Goal: Task Accomplishment & Management: Use online tool/utility

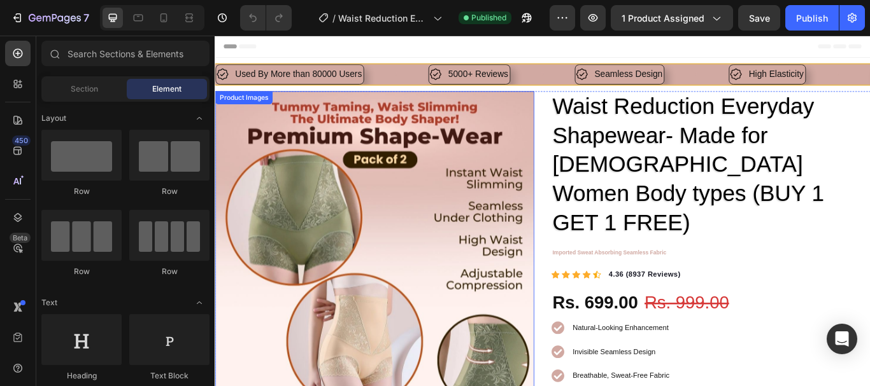
click at [439, 194] on img at bounding box center [401, 287] width 372 height 372
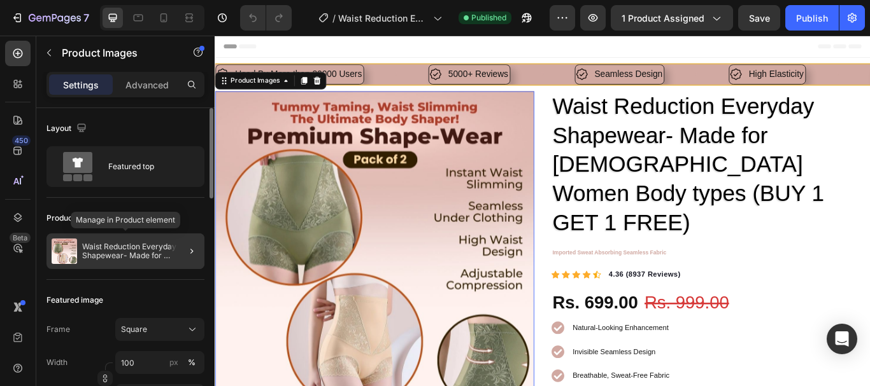
click at [142, 249] on p "Waist Reduction Everyday Shapewear- Made for Indian Women Body types (BUY 1 GET…" at bounding box center [140, 252] width 117 height 18
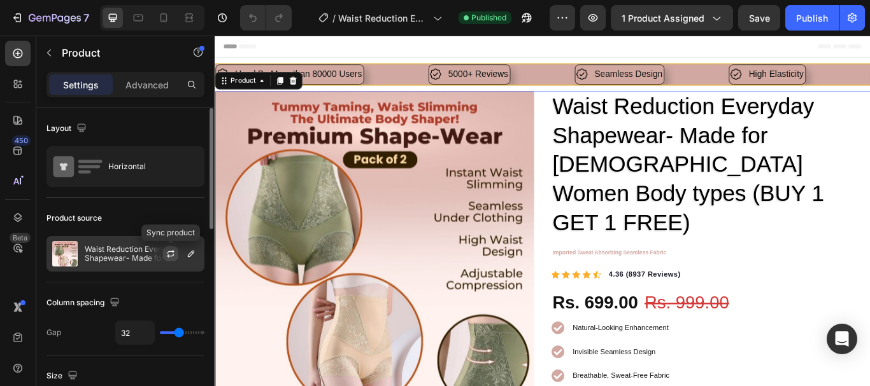
click at [168, 252] on icon "button" at bounding box center [170, 252] width 7 height 4
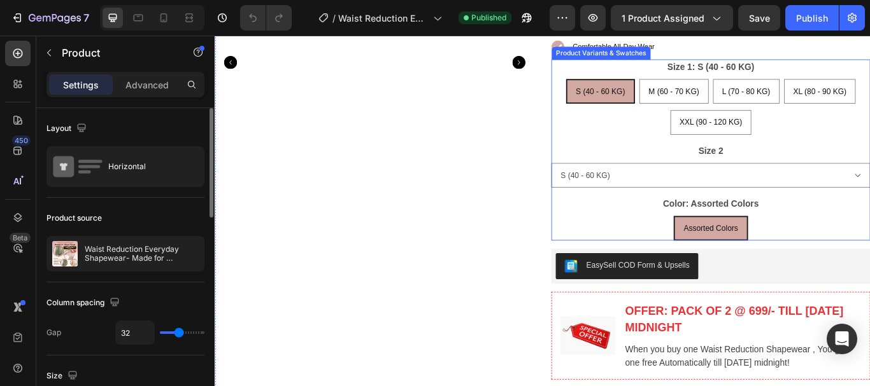
scroll to position [509, 0]
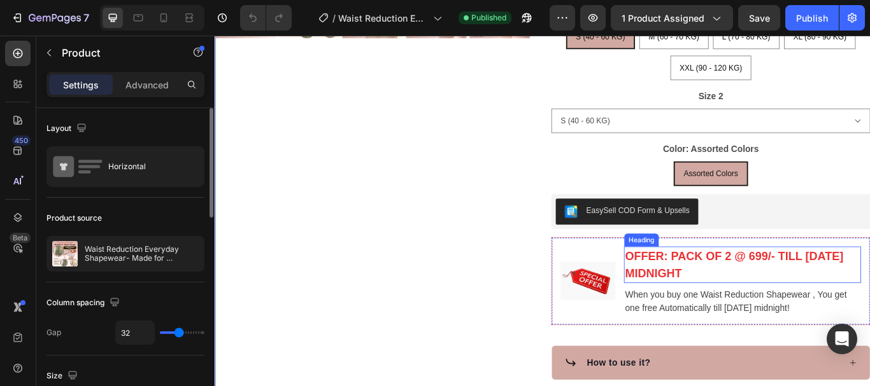
click at [801, 286] on strong "OFFER: PACK OF 2 @ 699/- TILL TODAY MIDNIGHT" at bounding box center [820, 303] width 255 height 35
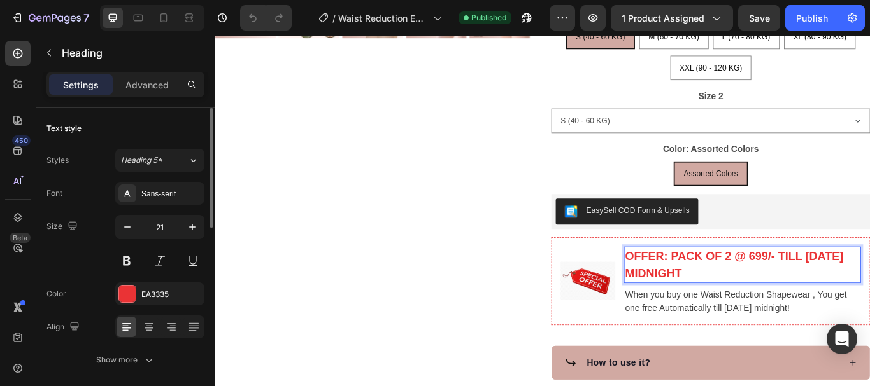
click at [819, 286] on strong "OFFER: PACK OF 2 @ 699/- TILL TODAY MIDNIGHT" at bounding box center [820, 303] width 255 height 35
click at [815, 286] on strong "OFFER: PACK OF 2 @ 699/- TILL TODAY MIDNIGHT" at bounding box center [820, 303] width 255 height 35
click at [814, 286] on strong "OFFER: PACK OF 2 @ 699/- TILL TODAY MIDNIGHT" at bounding box center [820, 303] width 255 height 35
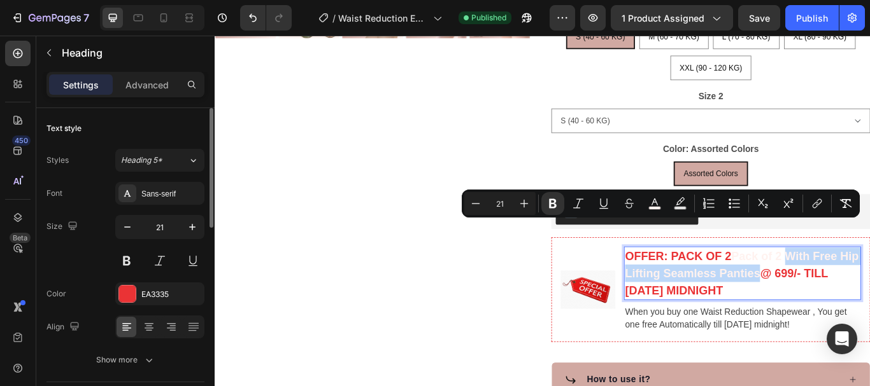
drag, startPoint x: 869, startPoint y: 278, endPoint x: 877, endPoint y: 260, distance: 19.7
click at [869, 283] on p "OFFER: PACK OF 2 Pack of 2 With Free Hip Lifting Seamless Panties @ 699/- TILL …" at bounding box center [830, 313] width 274 height 60
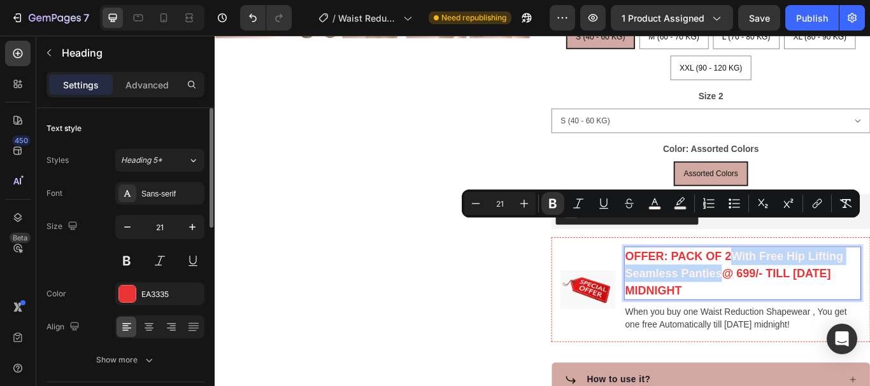
drag, startPoint x: 817, startPoint y: 255, endPoint x: 802, endPoint y: 283, distance: 31.6
click at [802, 283] on p "OFFER: PACK OF 2 With Free Hip Lifting Seamless Panties @ 699/- TILL TODAY MIDN…" at bounding box center [830, 313] width 274 height 60
copy strong "With Free Hip Lifting Seamless Panties"
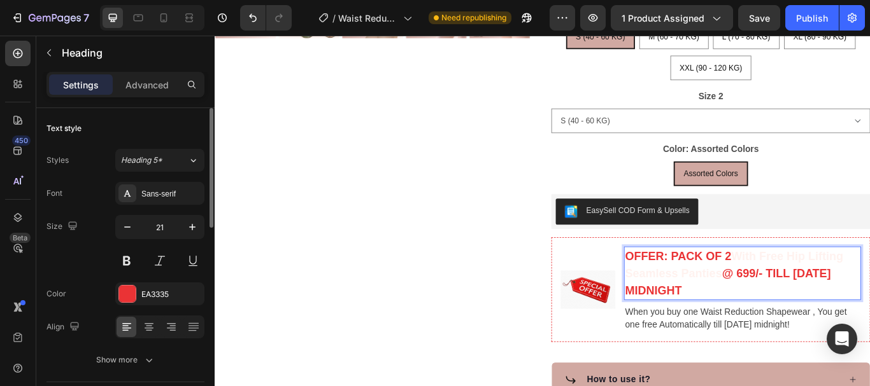
click at [796, 292] on p "OFFER: PACK OF 2 With Free Hip Lifting Seamless Panties @ 699/- TILL TODAY MIDN…" at bounding box center [830, 313] width 274 height 60
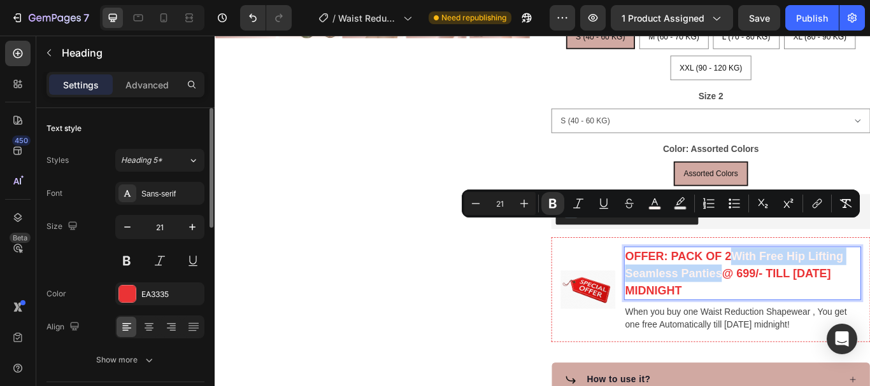
drag, startPoint x: 802, startPoint y: 283, endPoint x: 815, endPoint y: 250, distance: 35.7
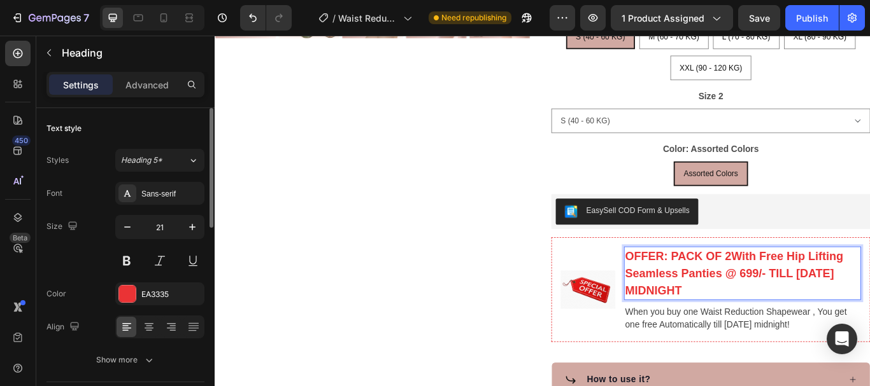
click at [814, 286] on strong "OFFER: PACK OF 2With Free Hip Lifting Seamless Panties @ 699/- TILL TODAY MIDNI…" at bounding box center [820, 313] width 255 height 55
click at [857, 286] on strong "OFFER: PACK OF 2 With Free Hip Lifting Seamless Panties @ 699/- TILL TODAY MIDN…" at bounding box center [822, 313] width 258 height 55
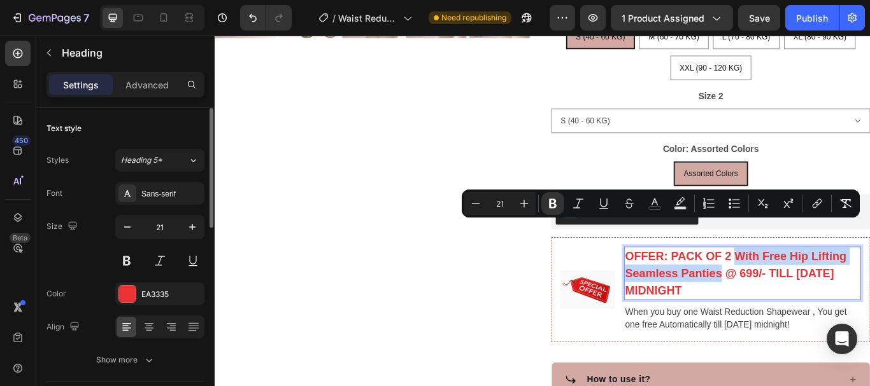
drag, startPoint x: 820, startPoint y: 251, endPoint x: 801, endPoint y: 280, distance: 34.4
click at [801, 286] on strong "OFFER: PACK OF 2 With Free Hip Lifting Seamless Panties @ 699/- TILL TODAY MIDN…" at bounding box center [822, 313] width 258 height 55
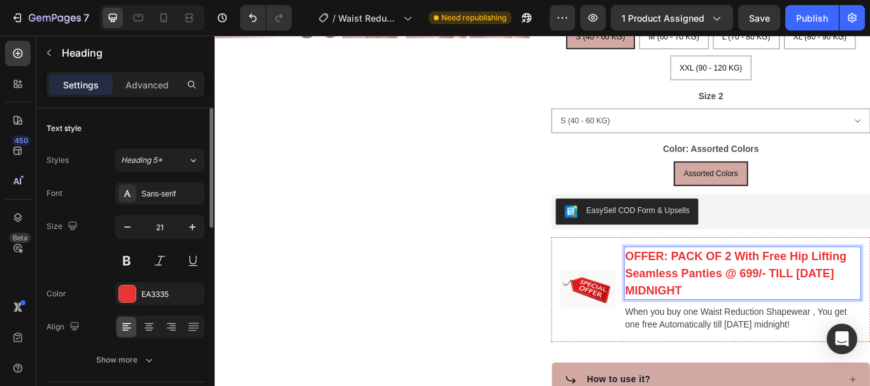
click at [827, 286] on strong "OFFER: PACK OF 2 With Free Hip Lifting Seamless Panties @ 699/- TILL TODAY MIDN…" at bounding box center [822, 313] width 258 height 55
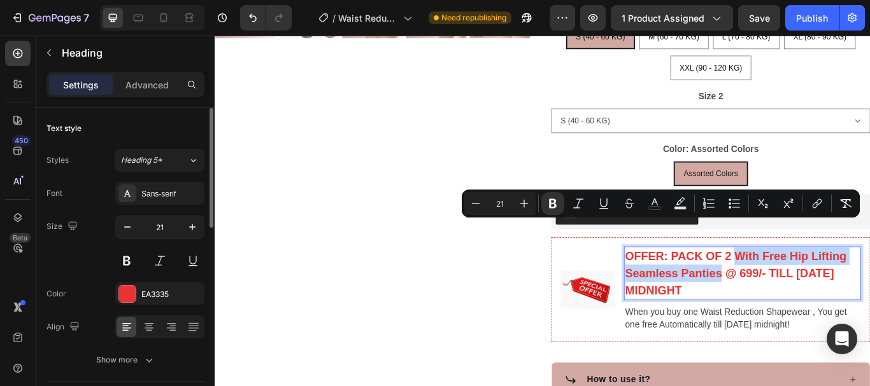
drag, startPoint x: 821, startPoint y: 264, endPoint x: 801, endPoint y: 282, distance: 27.5
click at [801, 286] on strong "OFFER: PACK OF 2 With Free Hip Lifting Seamless Panties @ 699/- TILL TODAY MIDN…" at bounding box center [822, 313] width 258 height 55
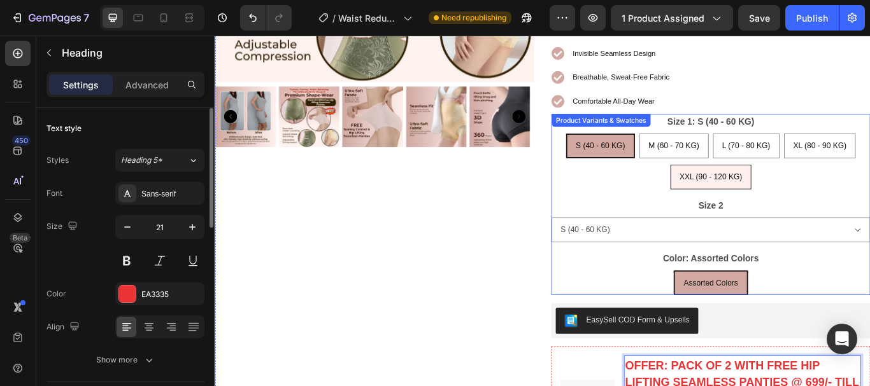
scroll to position [446, 0]
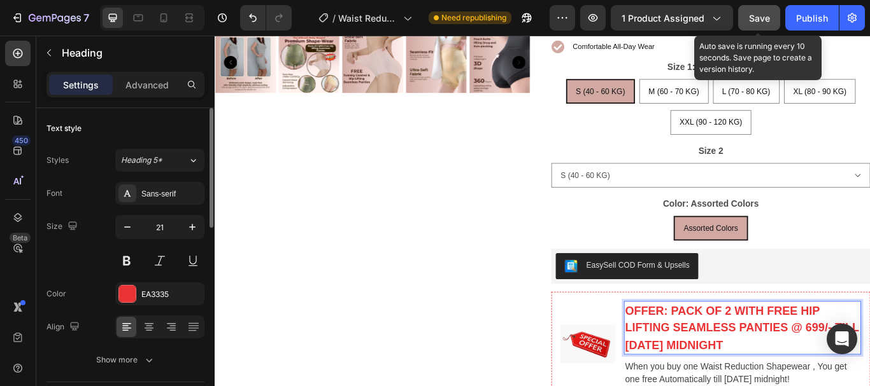
click at [768, 13] on span "Save" at bounding box center [759, 18] width 21 height 11
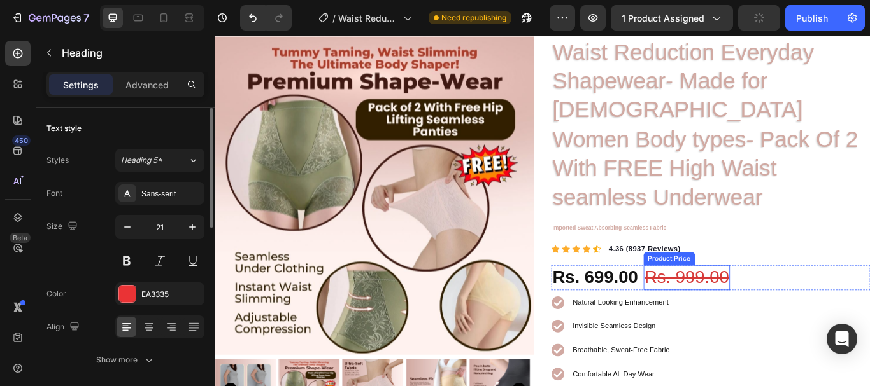
scroll to position [0, 0]
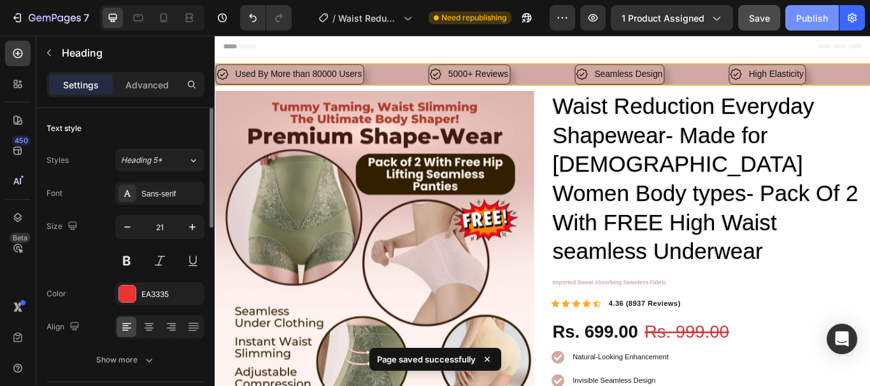
click at [801, 20] on div "Publish" at bounding box center [812, 17] width 32 height 13
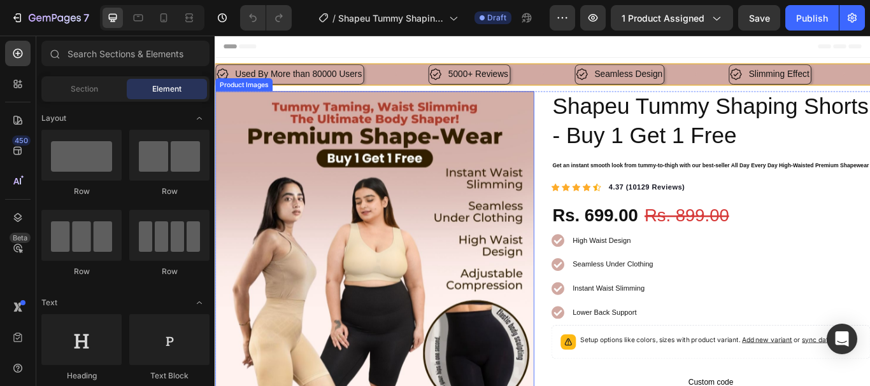
click at [376, 271] on img at bounding box center [401, 287] width 372 height 372
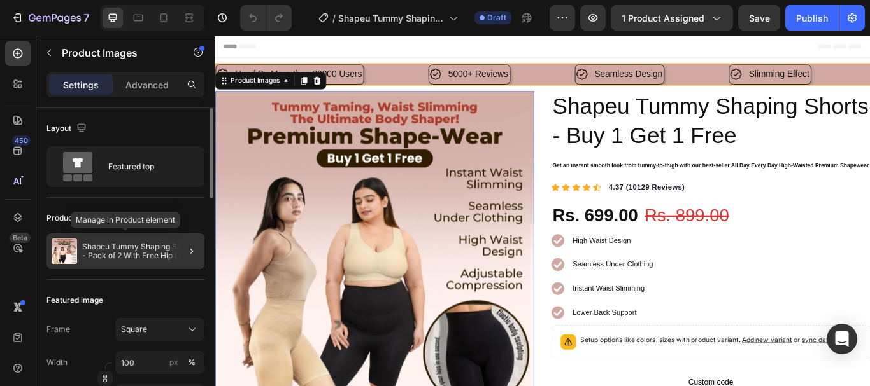
click at [143, 253] on p "Shapeu Tummy Shaping Shorts - Pack of 2 With Free Hip Lifting Seamless Panties" at bounding box center [140, 252] width 117 height 18
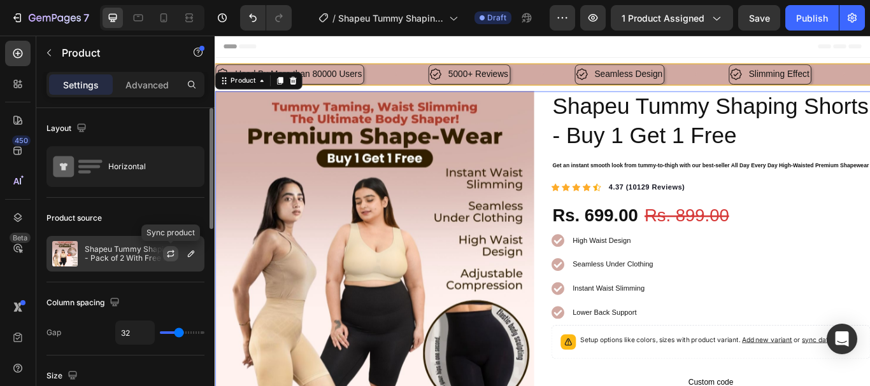
click at [164, 253] on button "button" at bounding box center [170, 253] width 15 height 15
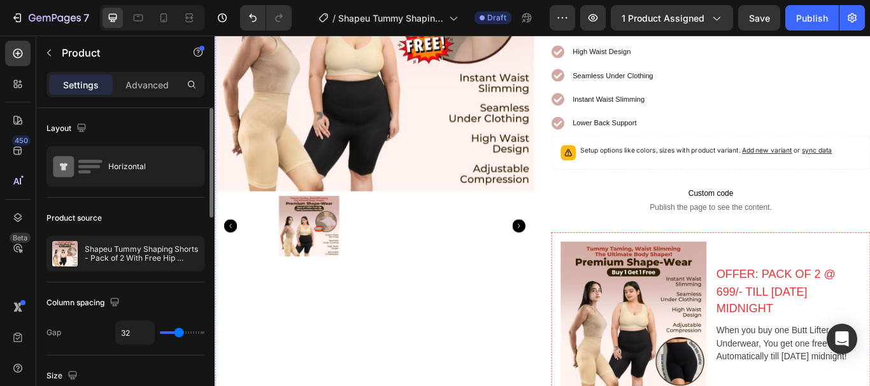
scroll to position [382, 0]
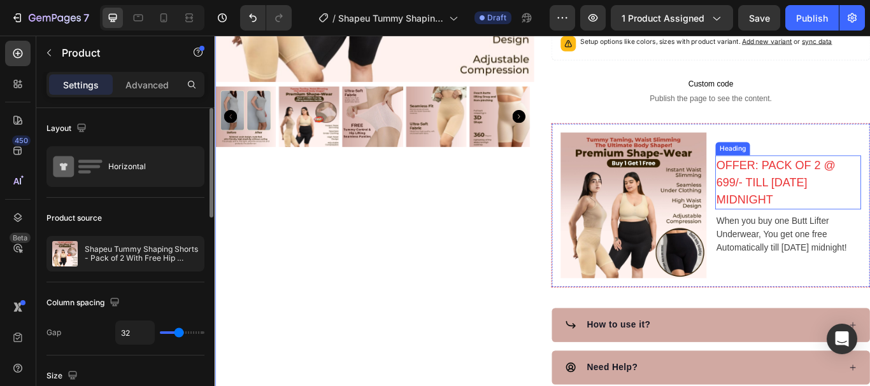
click at [839, 211] on h3 "OFFER: PACK OF 2 @ 699/- TILL TODAY MIDNIGHT" at bounding box center [883, 207] width 170 height 63
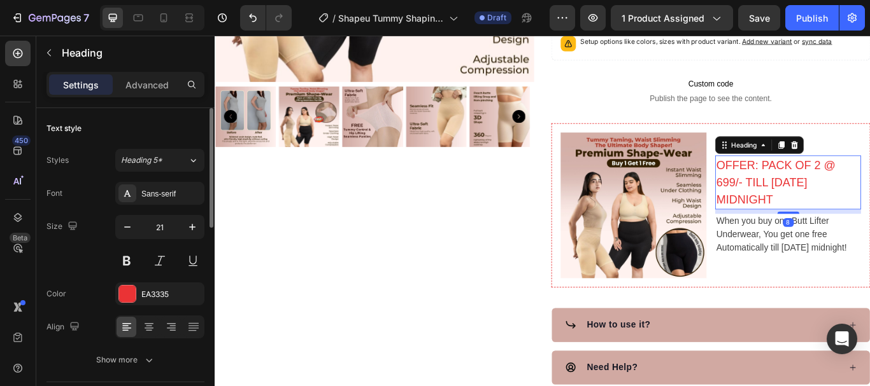
click at [828, 215] on h3 "OFFER: PACK OF 2 @ 699/- TILL TODAY MIDNIGHT" at bounding box center [883, 207] width 170 height 63
click at [828, 215] on p "OFFER: PACK OF 2 @ 699/- TILL TODAY MIDNIGHT" at bounding box center [882, 207] width 167 height 60
click at [820, 219] on p "OFFER: PACK OF 2 @ 699/- TILL TODAY MIDNIGHT" at bounding box center [882, 207] width 167 height 60
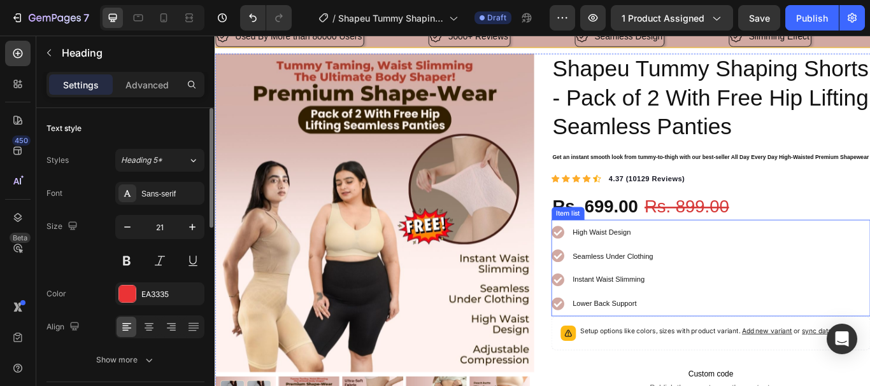
scroll to position [0, 0]
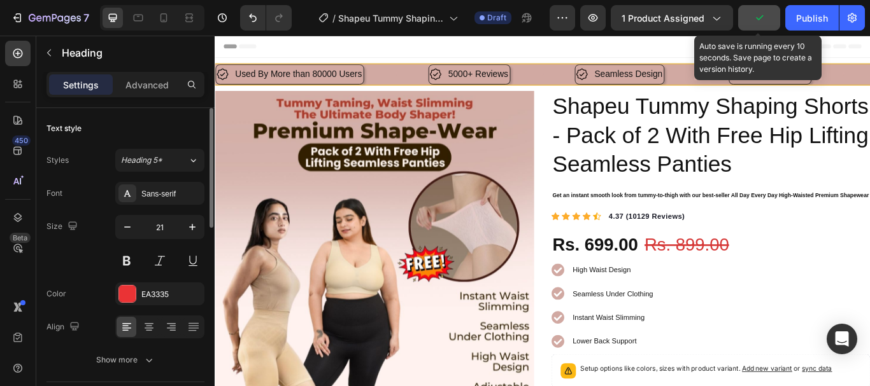
click at [761, 20] on icon "button" at bounding box center [759, 17] width 13 height 13
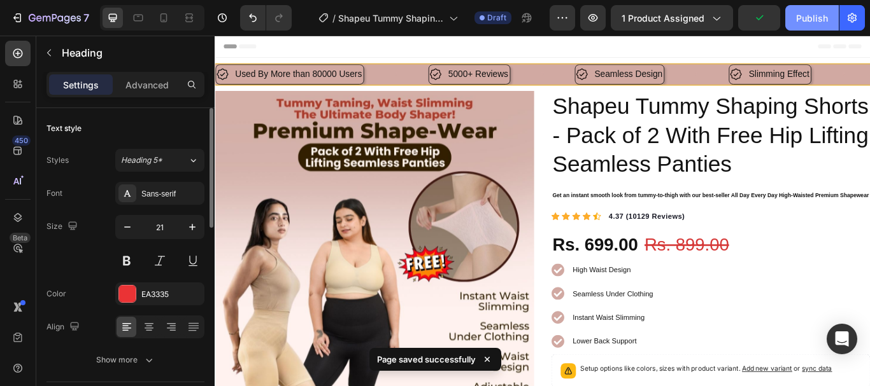
click at [804, 20] on div "Publish" at bounding box center [812, 17] width 32 height 13
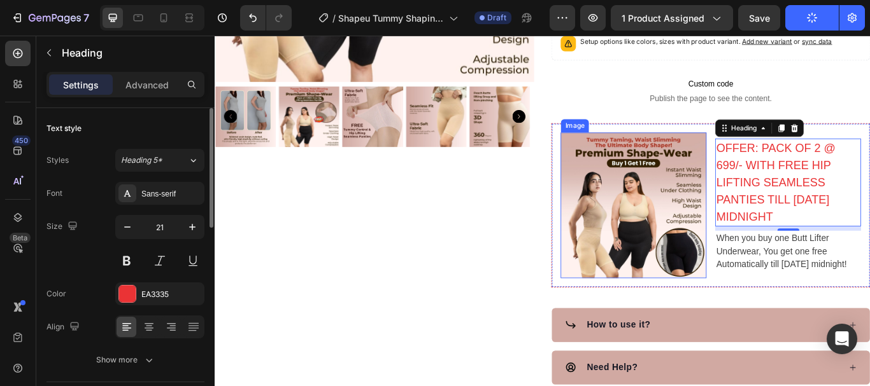
scroll to position [446, 0]
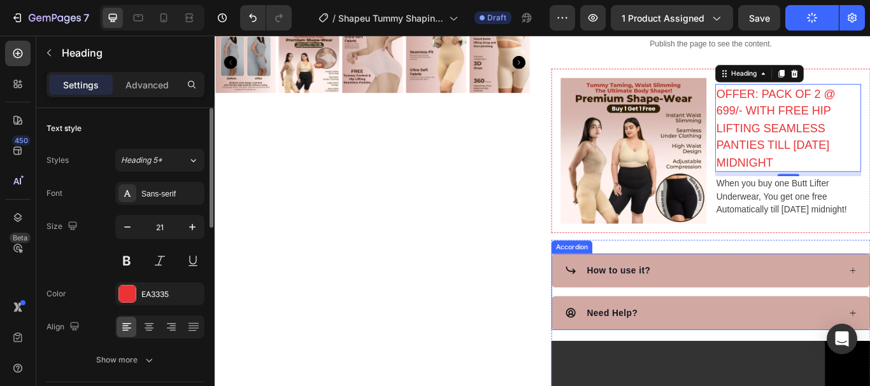
click at [790, 320] on div "How to use it?" at bounding box center [783, 309] width 321 height 19
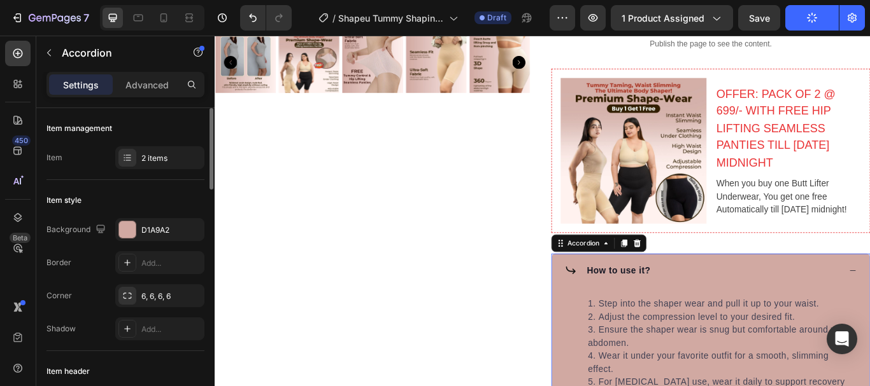
click at [790, 320] on div "How to use it?" at bounding box center [783, 309] width 321 height 19
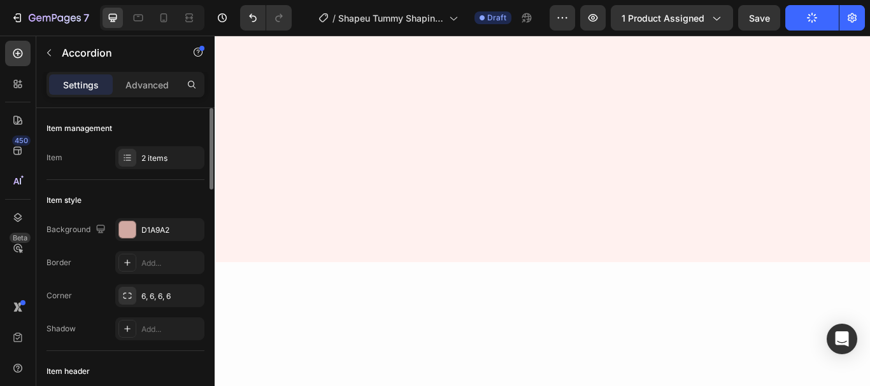
scroll to position [0, 0]
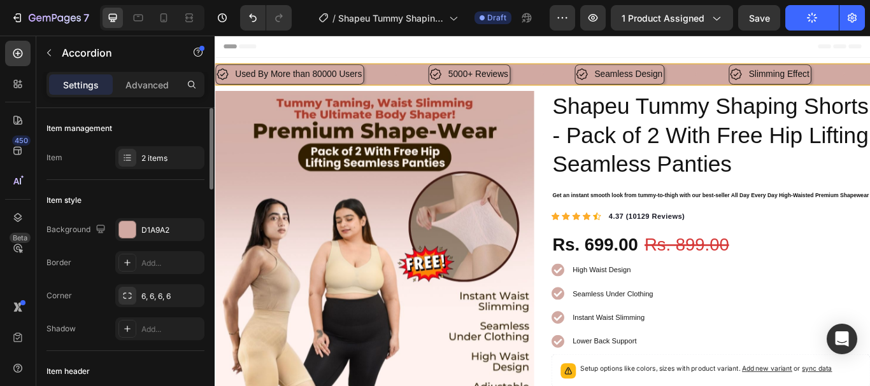
click at [153, 18] on div at bounding box center [152, 17] width 104 height 25
click at [158, 19] on icon at bounding box center [163, 17] width 13 height 13
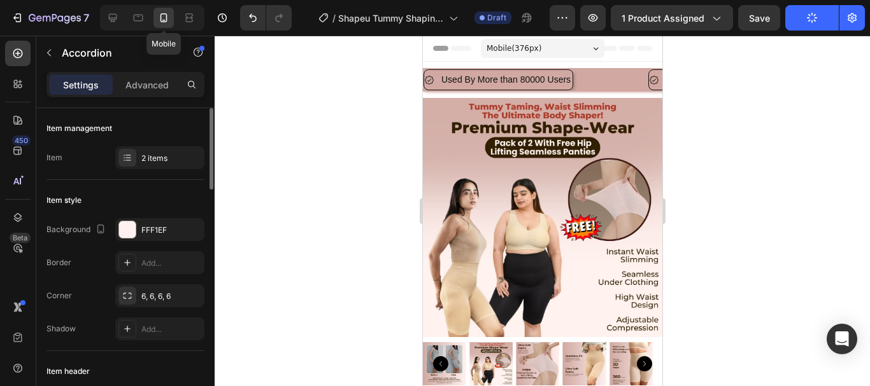
scroll to position [920, 0]
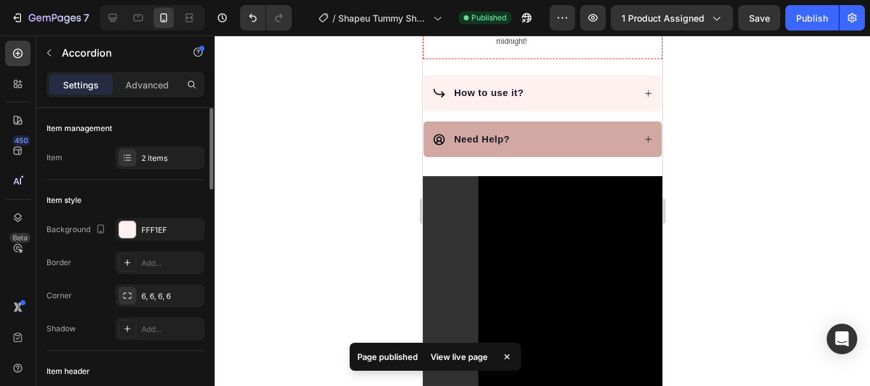
click at [578, 103] on div "How to use it?" at bounding box center [532, 93] width 201 height 18
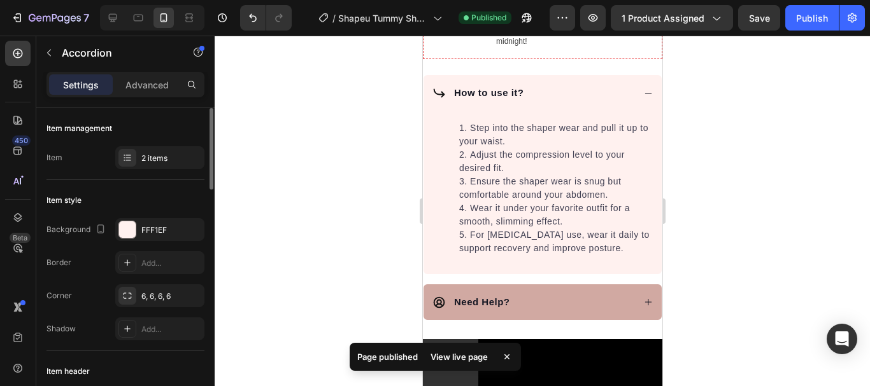
click at [578, 103] on div "How to use it?" at bounding box center [532, 93] width 201 height 18
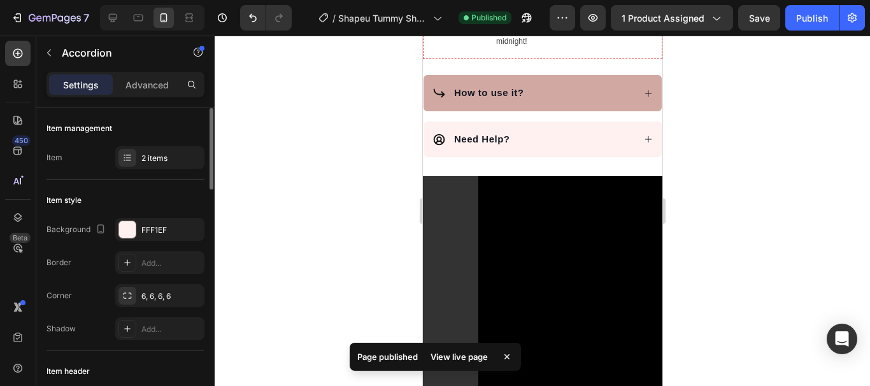
click at [557, 137] on div "Need Help?" at bounding box center [532, 140] width 201 height 18
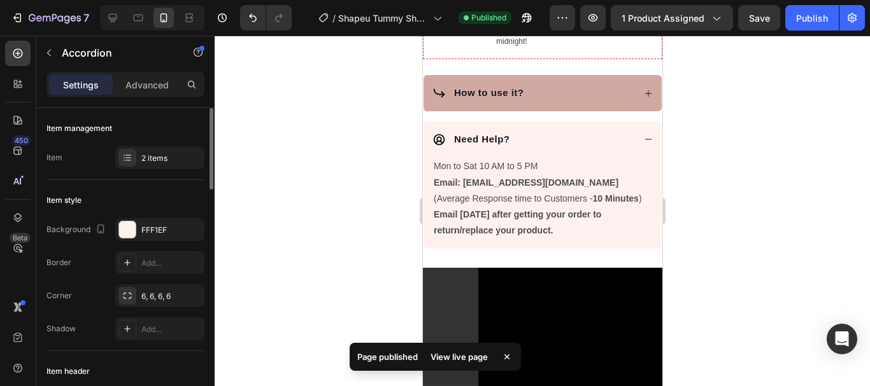
click at [557, 137] on div "Need Help?" at bounding box center [532, 140] width 201 height 18
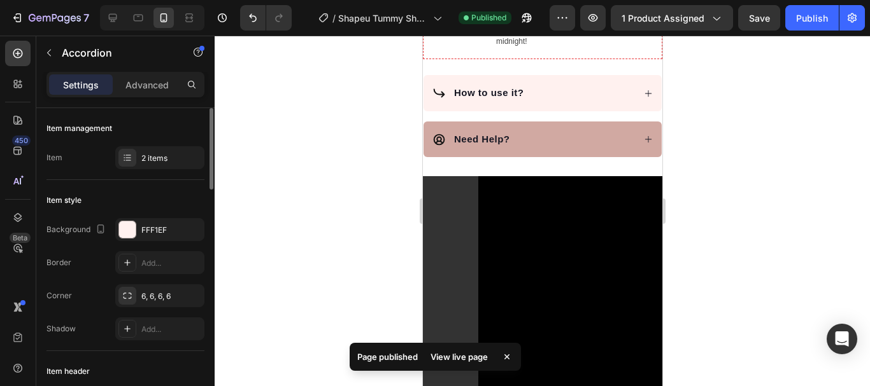
click at [562, 103] on div "How to use it?" at bounding box center [532, 93] width 201 height 18
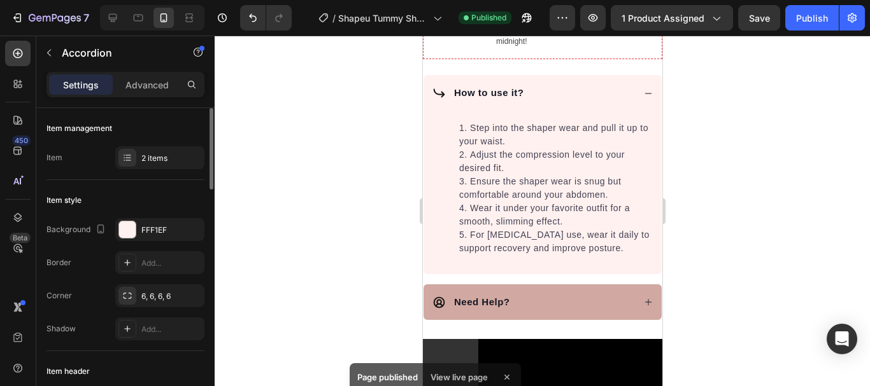
click at [562, 103] on div "How to use it?" at bounding box center [532, 93] width 201 height 18
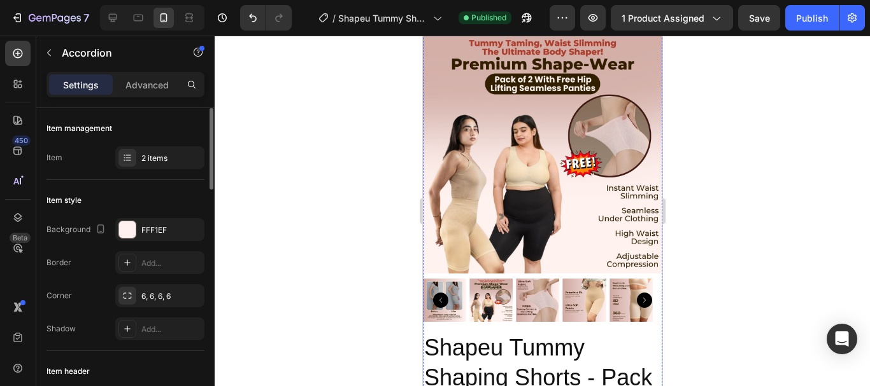
scroll to position [0, 0]
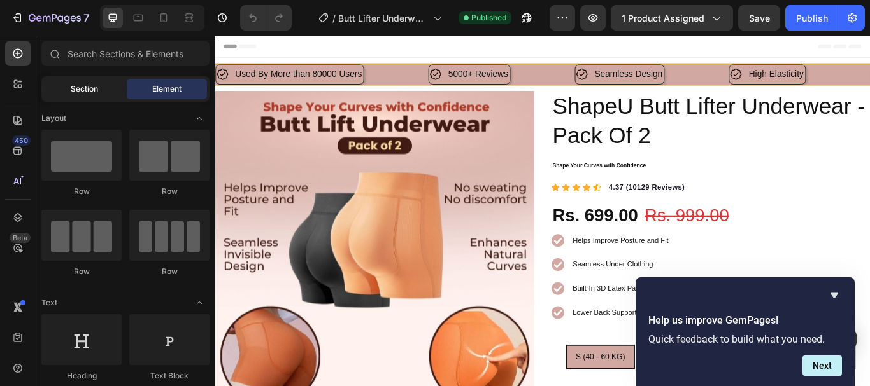
click at [90, 89] on span "Section" at bounding box center [84, 88] width 27 height 11
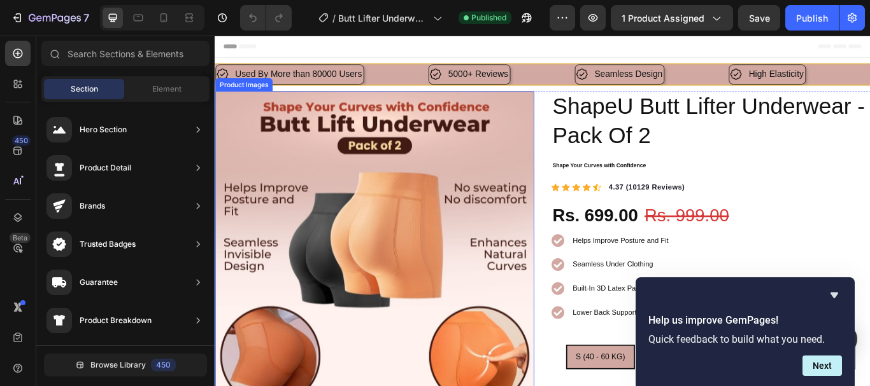
click at [453, 190] on img at bounding box center [401, 287] width 372 height 372
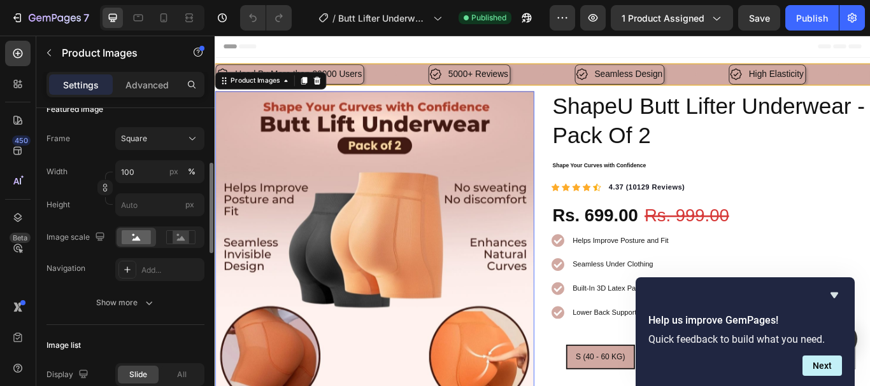
scroll to position [64, 0]
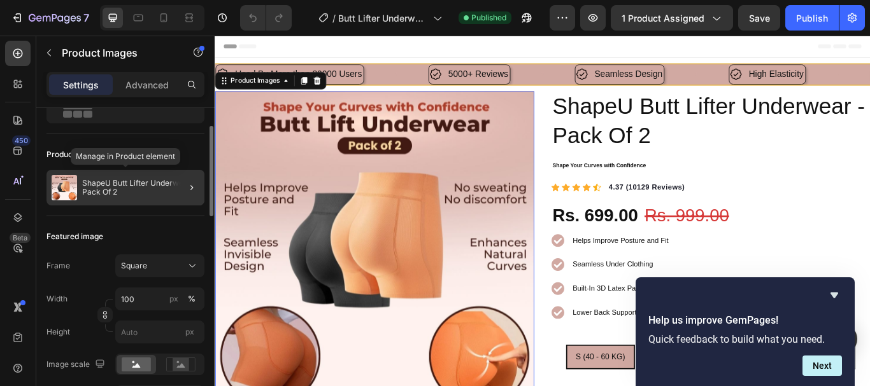
click at [131, 187] on p "ShapeU Butt Lifter Underwear - Pack Of 2" at bounding box center [140, 188] width 117 height 18
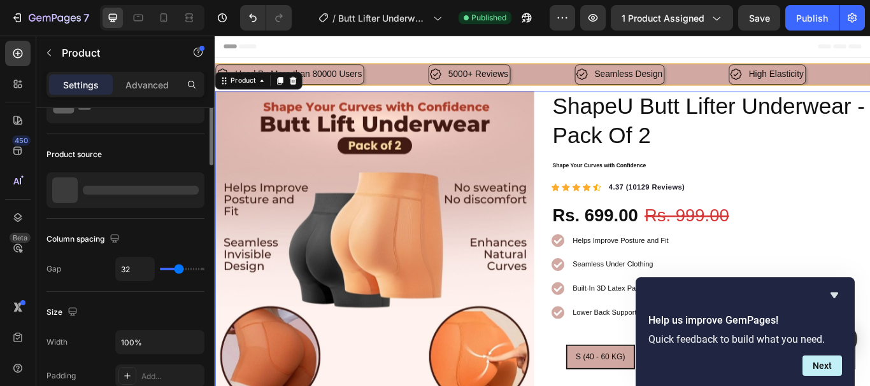
scroll to position [0, 0]
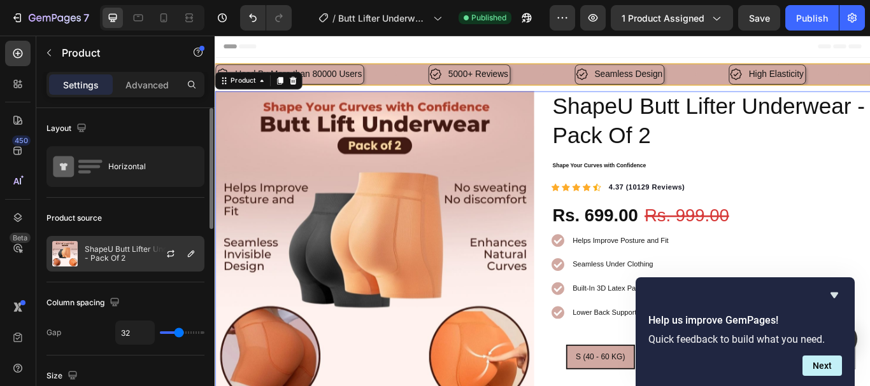
click at [131, 251] on p "ShapeU Butt Lifter Underwear - Pack Of 2" at bounding box center [142, 254] width 114 height 18
click at [164, 254] on button "button" at bounding box center [170, 253] width 15 height 15
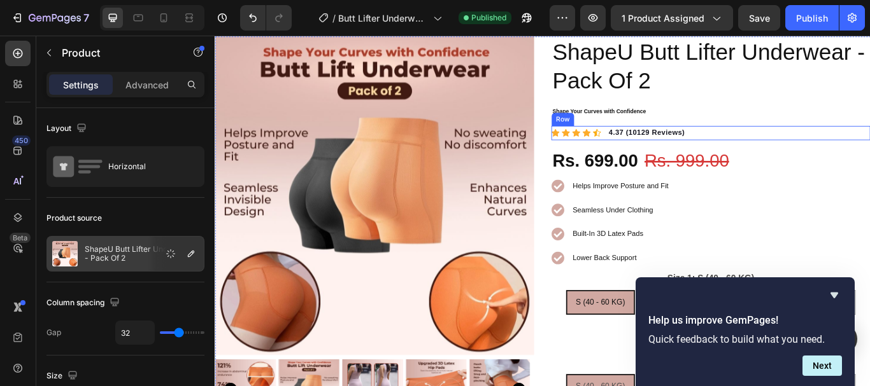
scroll to position [127, 0]
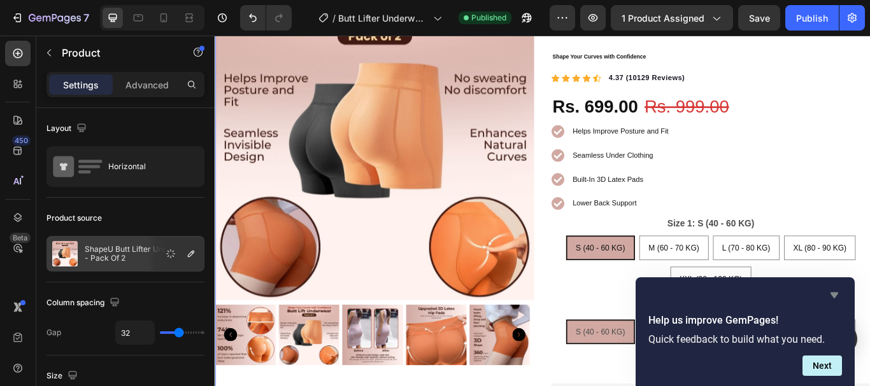
click at [835, 299] on icon "Hide survey" at bounding box center [833, 295] width 15 height 15
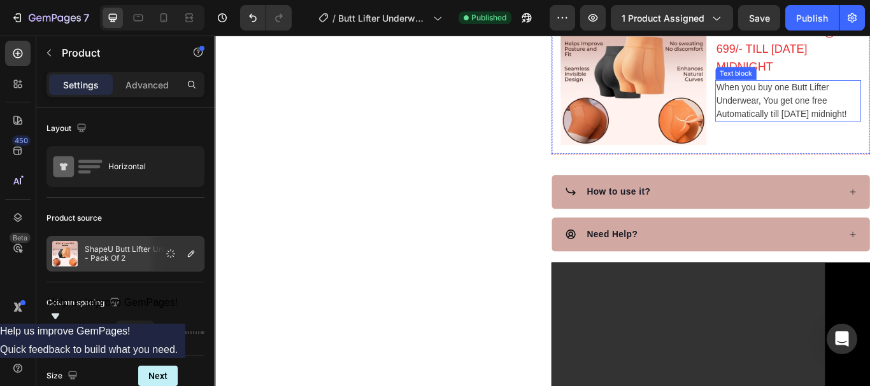
scroll to position [573, 0]
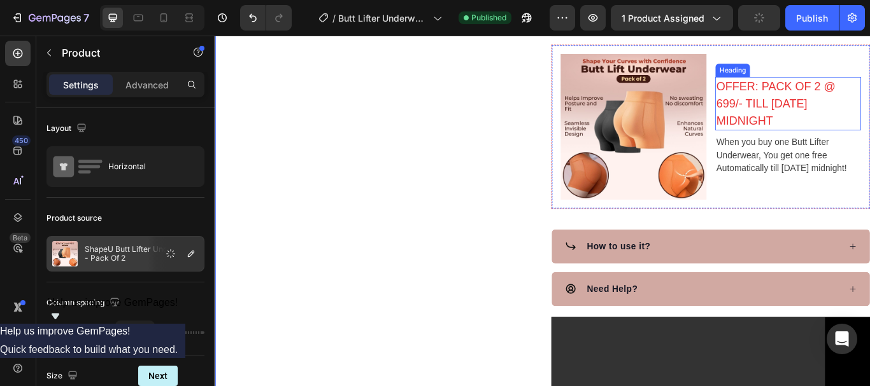
click at [867, 109] on h3 "OFFER: PACK OF 2 @ 699/- TILL TODAY MIDNIGHT" at bounding box center [883, 115] width 170 height 63
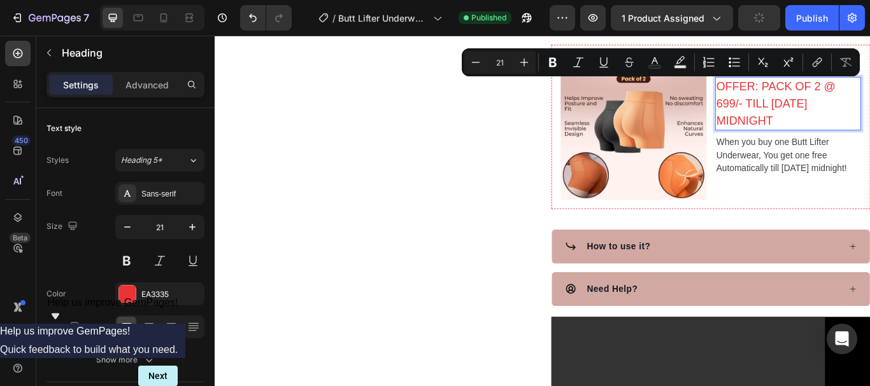
click at [869, 101] on p "OFFER: PACK OF 2 @ 699/- TILL TODAY MIDNIGHT" at bounding box center [882, 115] width 167 height 60
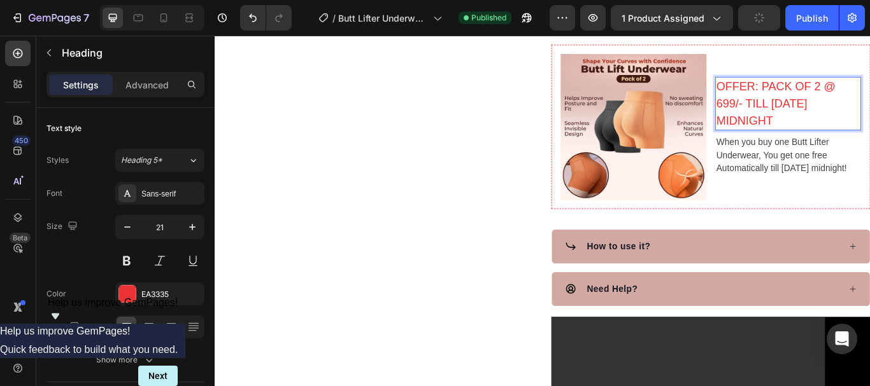
click at [869, 93] on p "OFFER: PACK OF 2 @ 699/- TILL TODAY MIDNIGHT" at bounding box center [882, 115] width 167 height 60
click at [869, 94] on p "OFFER: PACK OF 2 @ 699/- TILL TODAY MIDNIGHT" at bounding box center [882, 115] width 167 height 60
click at [869, 95] on p "OFFER: PACK OF 2 @ 699/- TILL TODAY MIDNIGHT" at bounding box center [882, 115] width 167 height 60
click at [869, 93] on p "OFFER: PACK OF 2 @ 699/- TILL TODAY MIDNIGHT" at bounding box center [882, 115] width 167 height 60
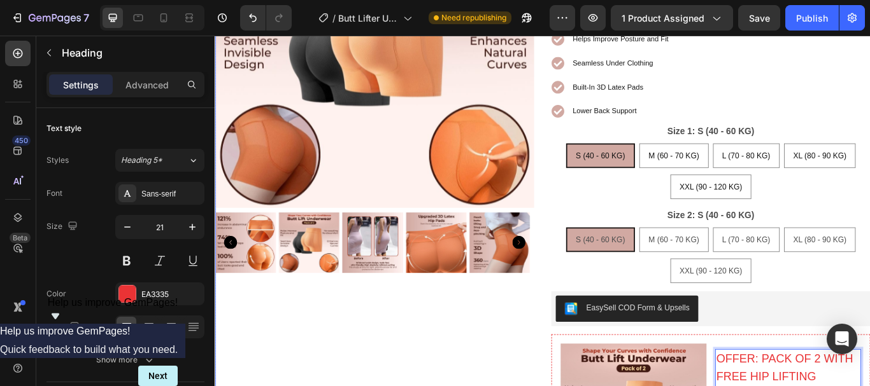
scroll to position [108, 0]
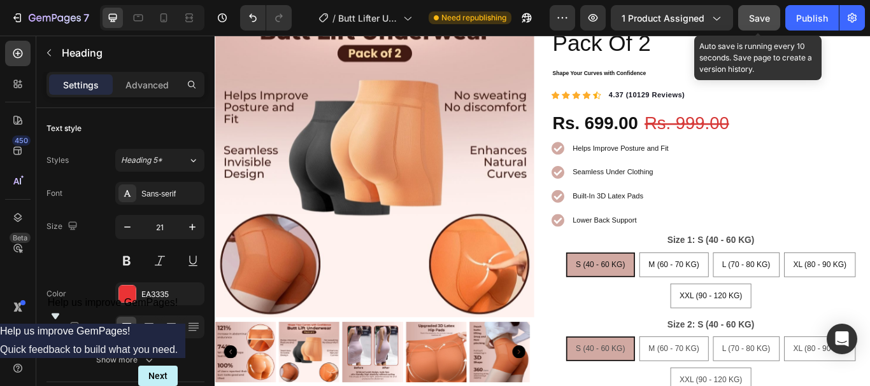
click at [758, 23] on span "Save" at bounding box center [759, 18] width 21 height 11
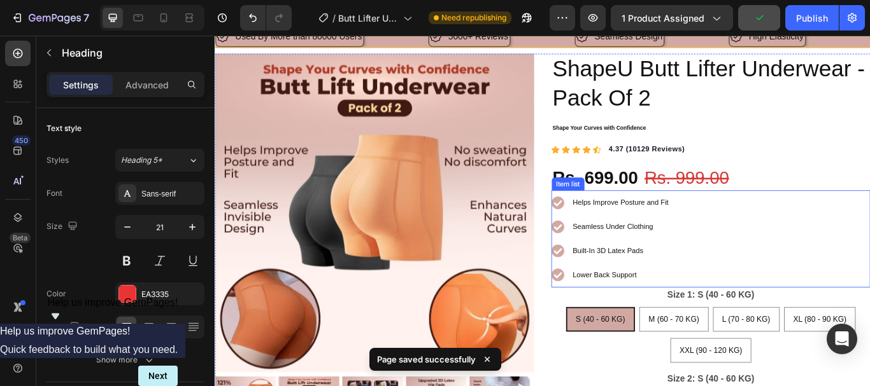
scroll to position [0, 0]
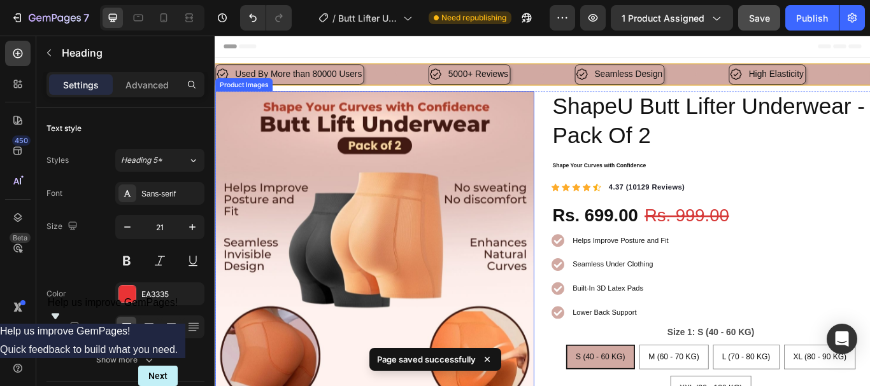
click at [370, 222] on img at bounding box center [401, 287] width 372 height 372
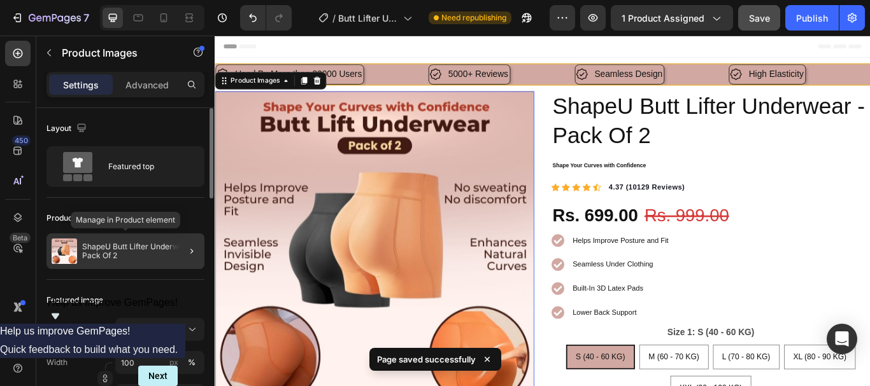
click at [160, 251] on p "ShapeU Butt Lifter Underwear - Pack Of 2" at bounding box center [140, 252] width 117 height 18
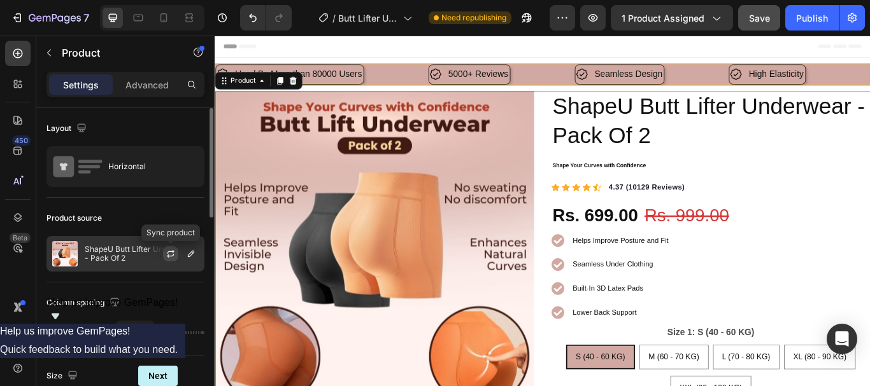
click at [169, 257] on icon "button" at bounding box center [170, 256] width 7 height 4
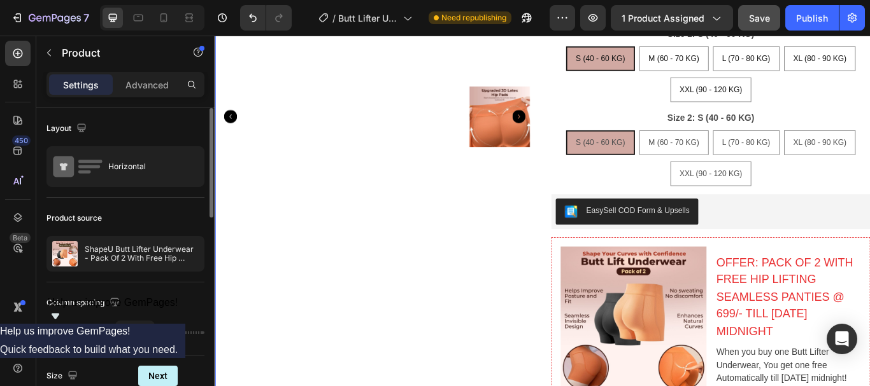
scroll to position [509, 0]
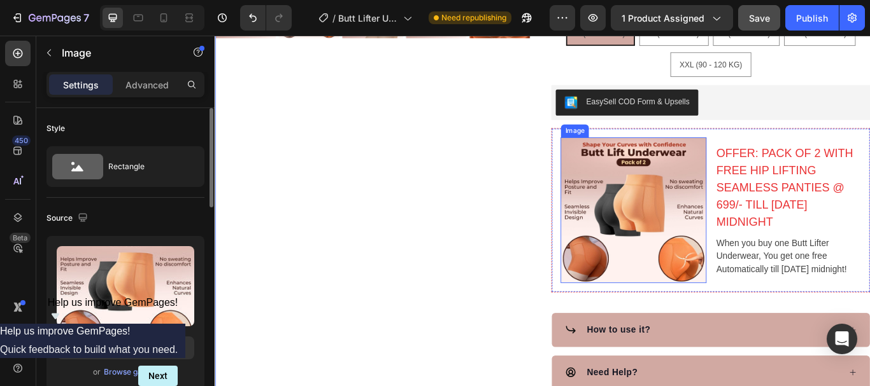
click at [667, 248] on img at bounding box center [703, 240] width 170 height 170
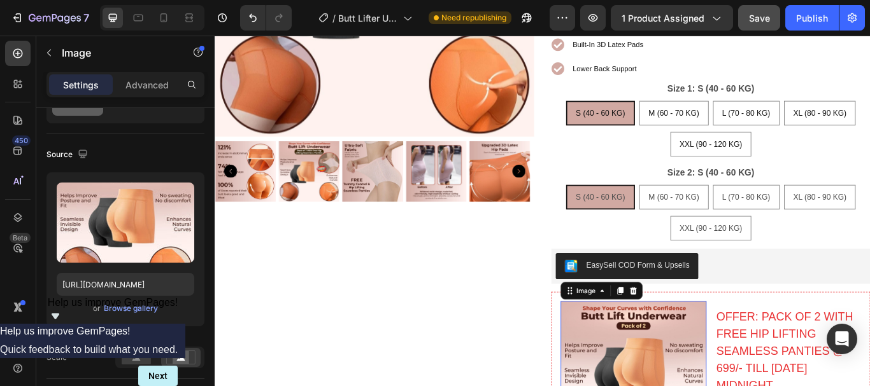
scroll to position [446, 0]
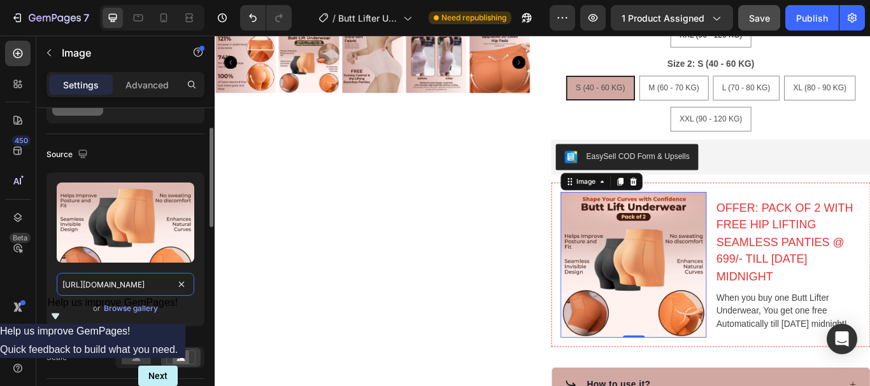
click at [68, 276] on input "https://cdn.shopify.com/s/files/1/0675/6591/2251/files/1.jpg?v=1756296676" at bounding box center [126, 284] width 138 height 23
paste input "_2e4c7559-2b1e-4a96-a403-4abc665c996f.jpg?v=1758876172"
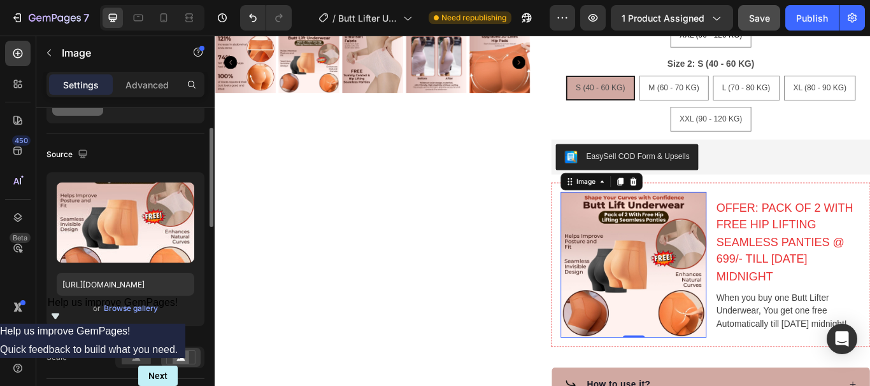
scroll to position [0, 0]
click at [61, 318] on div "Upload Image https://cdn.shopify.com/s/files/1/0675/6591/2251/files/1_2e4c7559-…" at bounding box center [125, 250] width 158 height 154
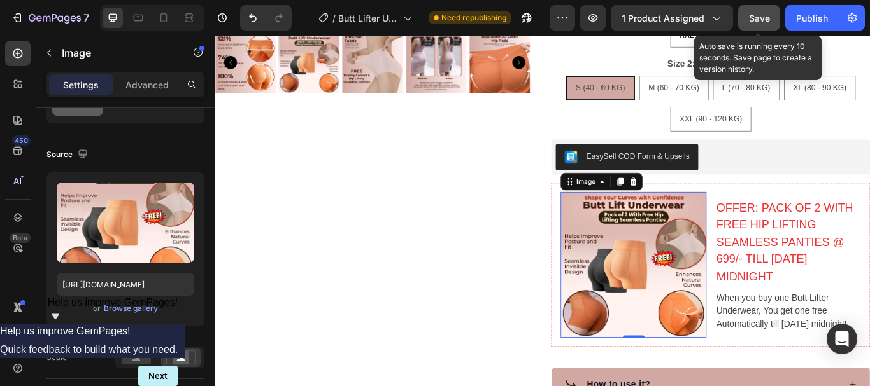
drag, startPoint x: 756, startPoint y: 18, endPoint x: 623, endPoint y: 3, distance: 133.9
click at [756, 18] on span "Save" at bounding box center [759, 18] width 21 height 11
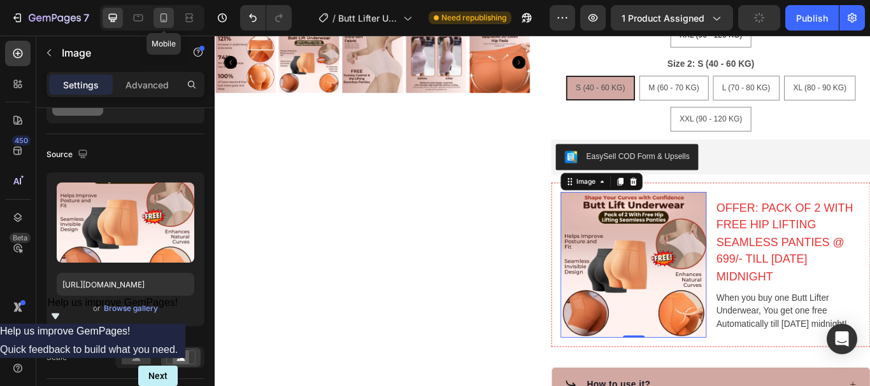
click at [164, 22] on icon at bounding box center [163, 17] width 7 height 9
type input "https://cdn.shopify.com/s/files/1/0675/6591/2251/files/1.jpg?v=1756296676"
type input "80"
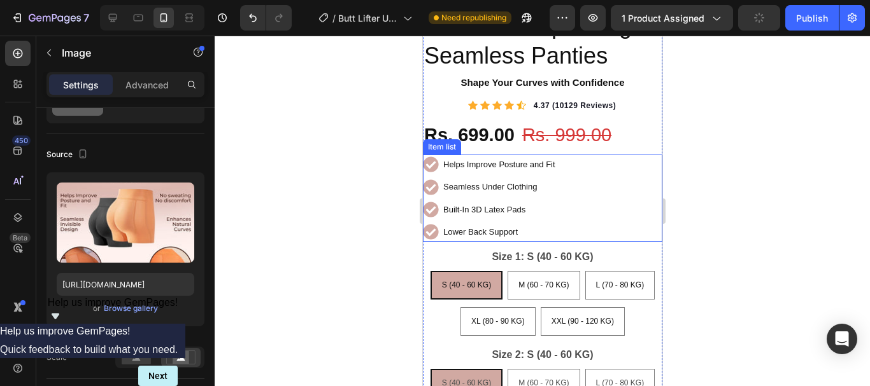
scroll to position [858, 0]
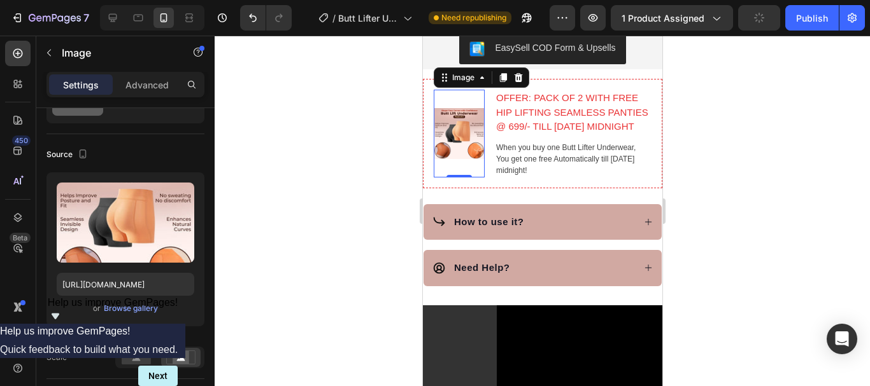
click at [455, 126] on img at bounding box center [458, 134] width 51 height 88
click at [107, 280] on input "https://cdn.shopify.com/s/files/1/0675/6591/2251/files/1.jpg?v=1756296676" at bounding box center [126, 284] width 138 height 23
paste input "_2e4c7559-2b1e-4a96-a403-4abc665c996f.jpg?v=1758876172"
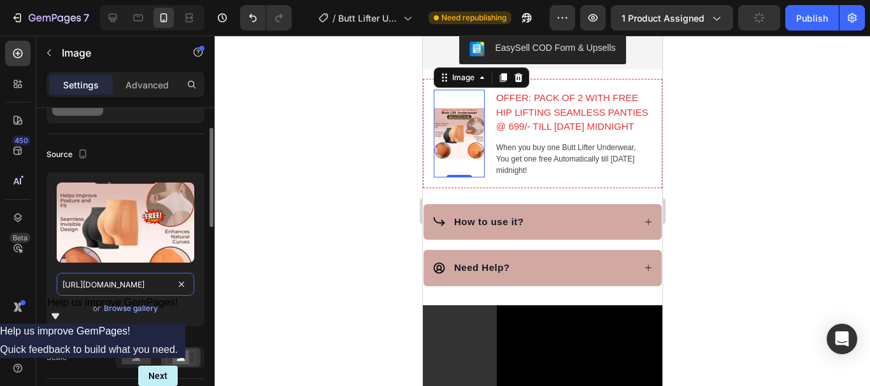
type input "https://cdn.shopify.com/s/files/1/0675/6591/2251/files/1_2e4c7559-2b1e-4a96-a40…"
click at [74, 311] on div "or Browse gallery" at bounding box center [126, 308] width 138 height 15
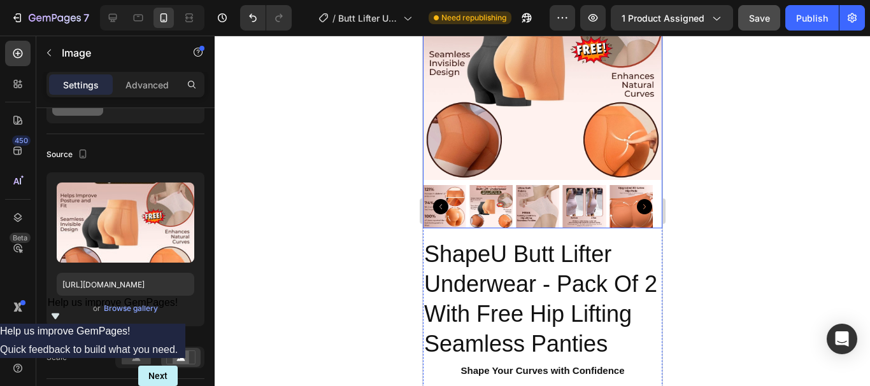
scroll to position [94, 0]
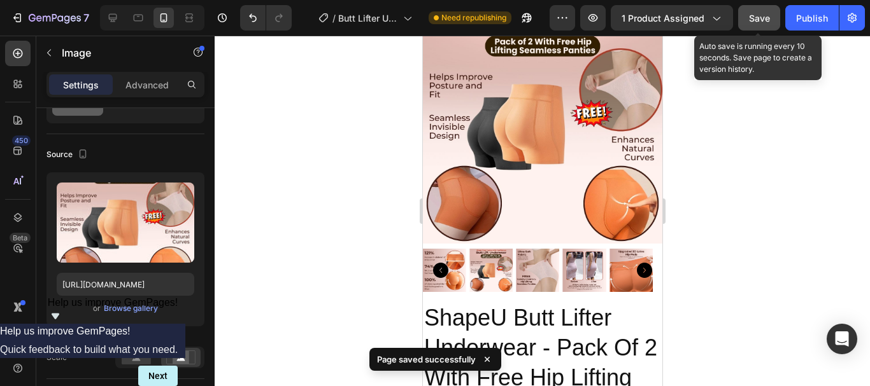
click at [758, 25] on button "Save" at bounding box center [759, 17] width 42 height 25
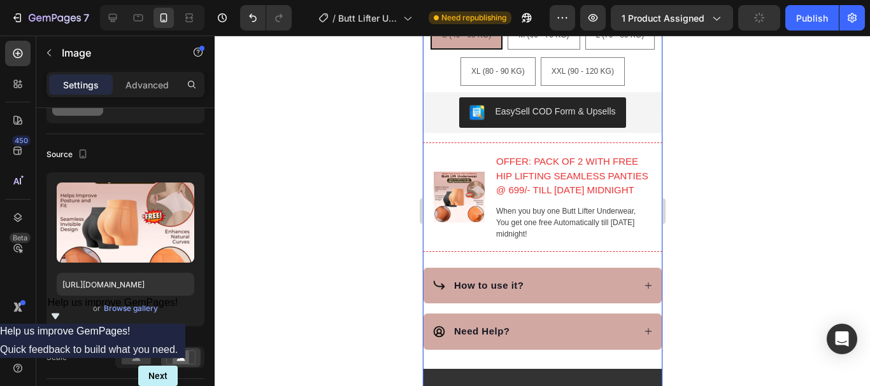
scroll to position [858, 0]
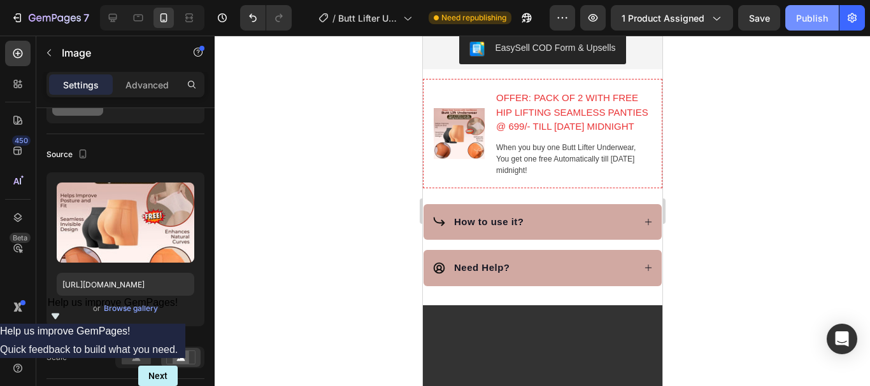
click at [810, 24] on div "Publish" at bounding box center [812, 17] width 32 height 13
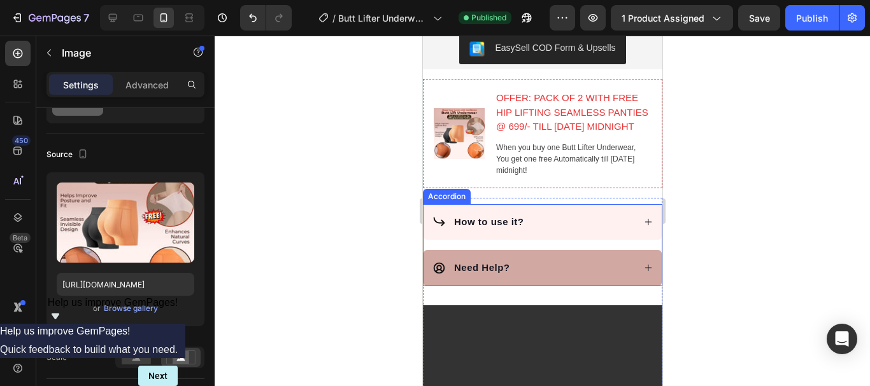
click at [604, 226] on div "How to use it?" at bounding box center [532, 222] width 201 height 18
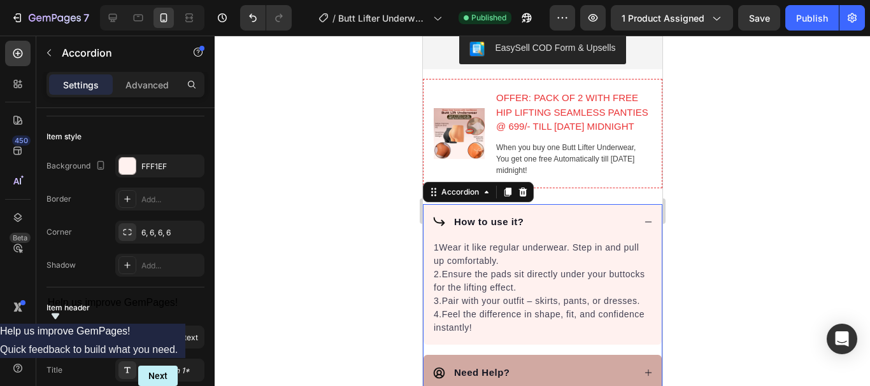
scroll to position [0, 0]
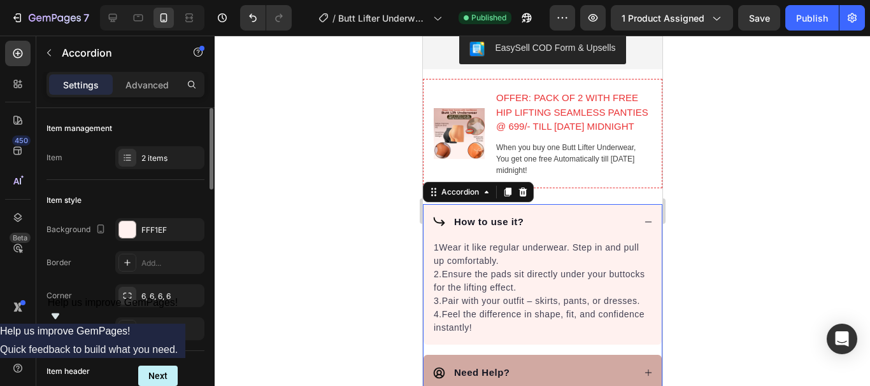
click at [596, 230] on div "How to use it?" at bounding box center [532, 222] width 201 height 18
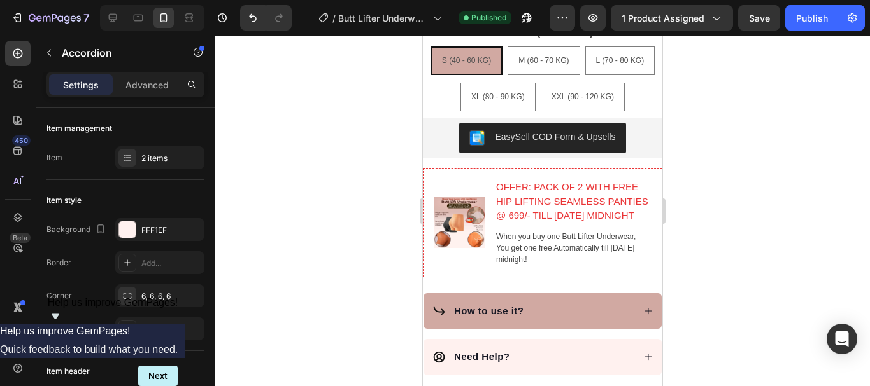
scroll to position [641, 0]
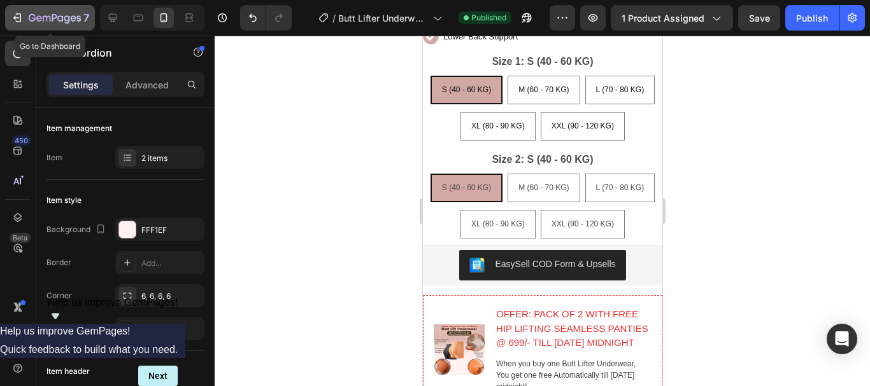
click at [71, 22] on icon "button" at bounding box center [55, 18] width 52 height 11
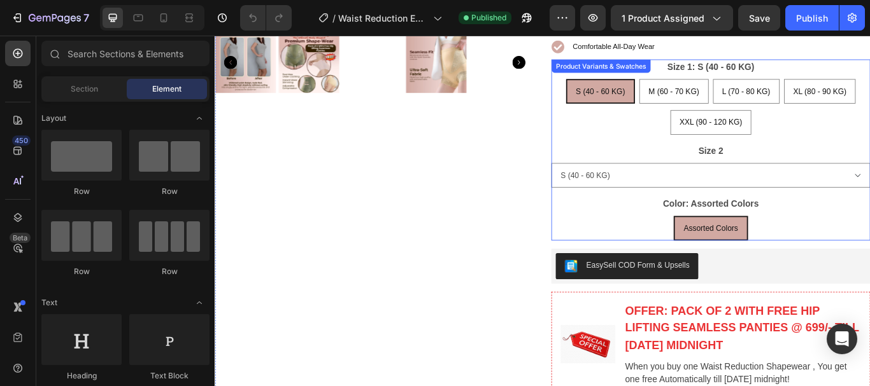
scroll to position [509, 0]
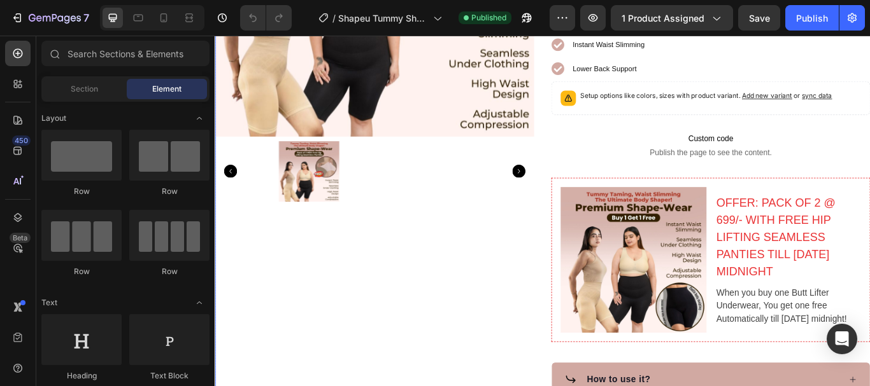
scroll to position [382, 0]
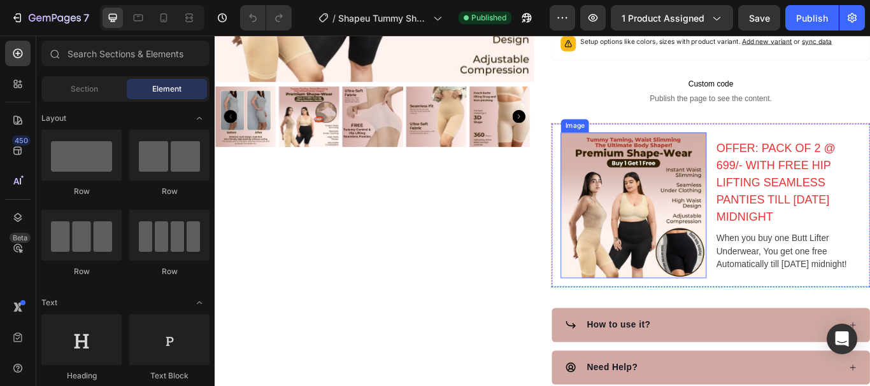
click at [684, 212] on img at bounding box center [703, 234] width 170 height 170
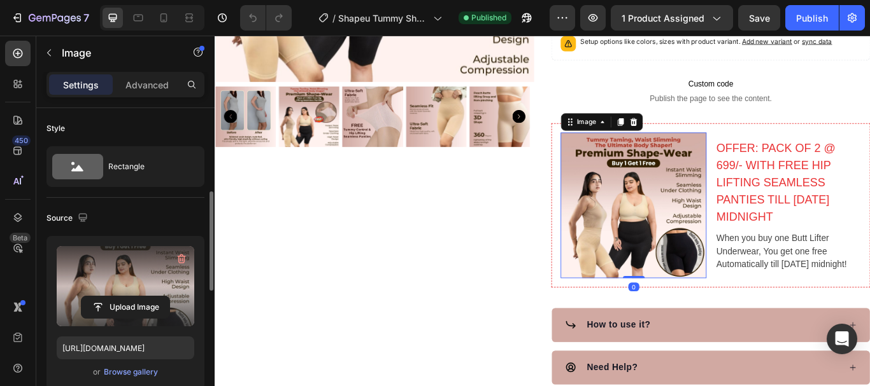
scroll to position [64, 0]
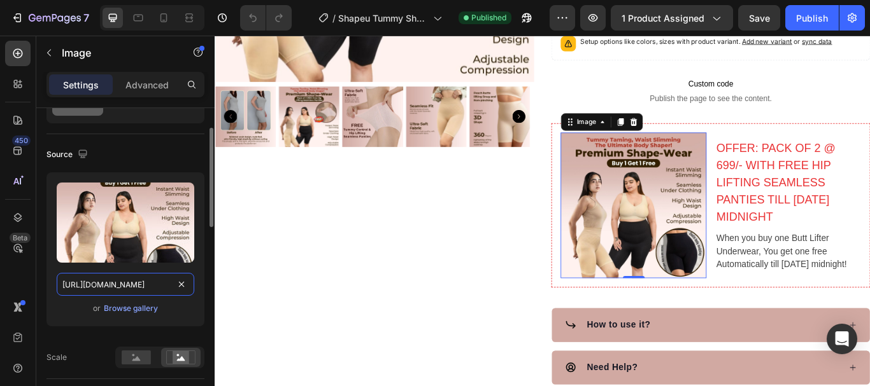
click at [97, 285] on input "[URL][DOMAIN_NAME]" at bounding box center [126, 284] width 138 height 23
paste input "e4e1cf14-fc88-4765-b1b8-63c7e8e53f0d.jpg?v=1758874201"
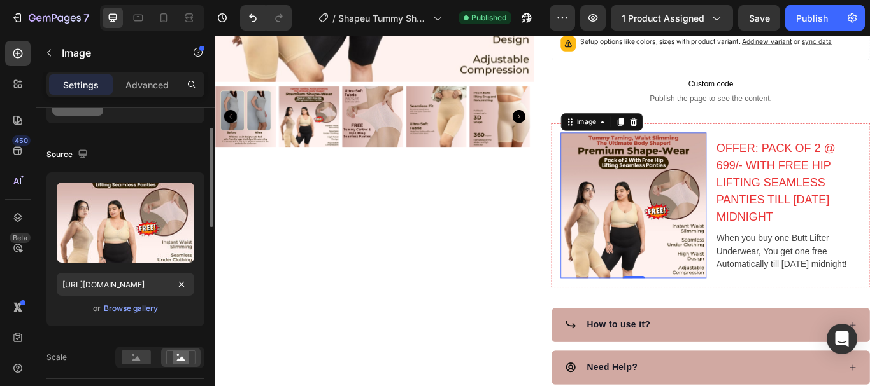
scroll to position [0, 0]
click at [70, 302] on div "or Browse gallery" at bounding box center [126, 308] width 138 height 15
drag, startPoint x: 170, startPoint y: 20, endPoint x: 30, endPoint y: 140, distance: 184.2
click at [170, 20] on icon at bounding box center [163, 17] width 13 height 13
type input "[URL][DOMAIN_NAME]"
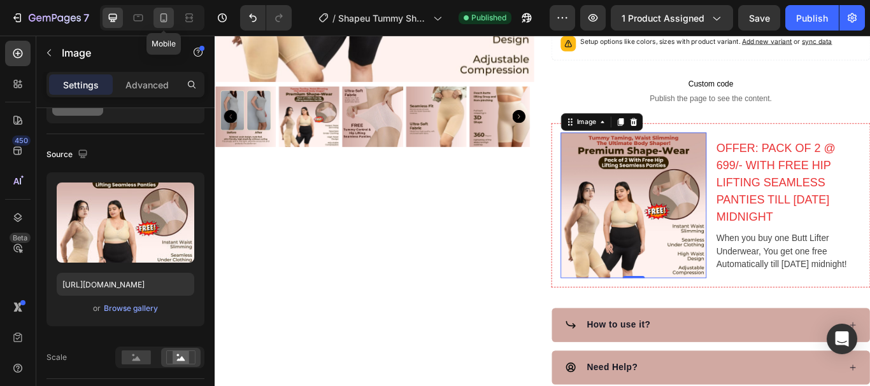
type input "80"
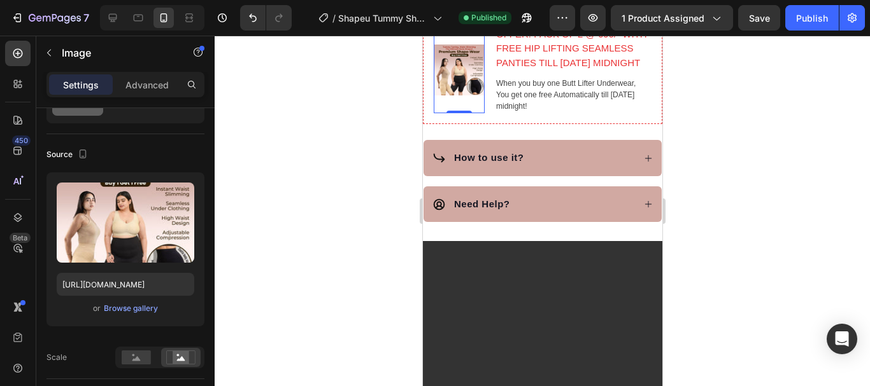
scroll to position [791, 0]
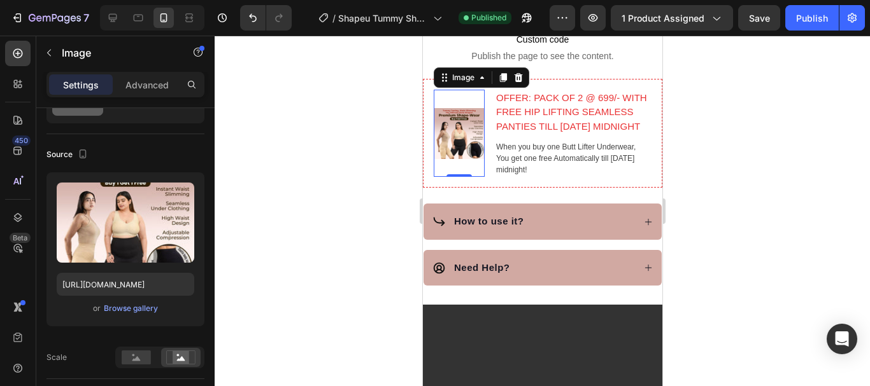
click at [454, 141] on img at bounding box center [458, 134] width 51 height 88
click at [94, 287] on input "[URL][DOMAIN_NAME]" at bounding box center [126, 284] width 138 height 23
paste input "e4e1cf14-fc88-4765-b1b8-63c7e8e53f0d.jpg?v=1758874201"
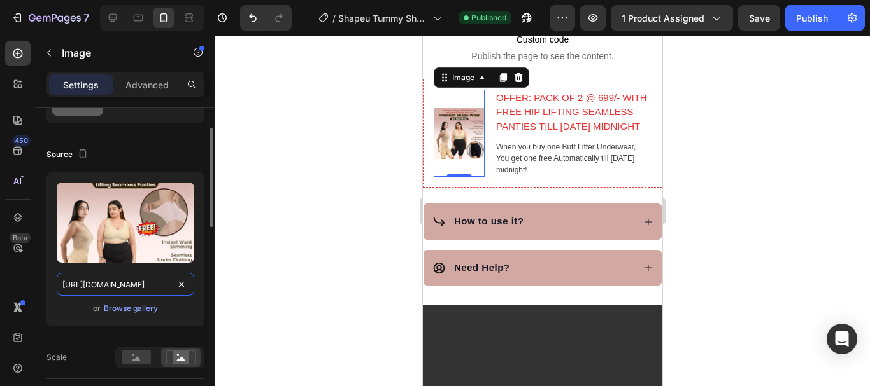
scroll to position [0, 318]
type input "[URL][DOMAIN_NAME]"
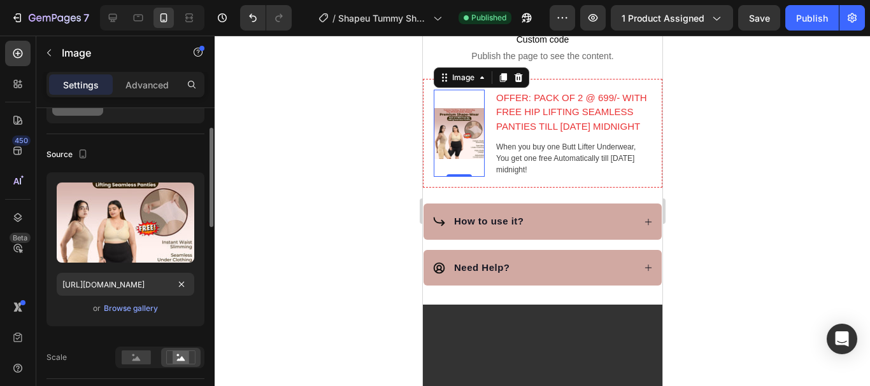
scroll to position [0, 0]
click at [73, 312] on div "or Browse gallery" at bounding box center [126, 308] width 138 height 15
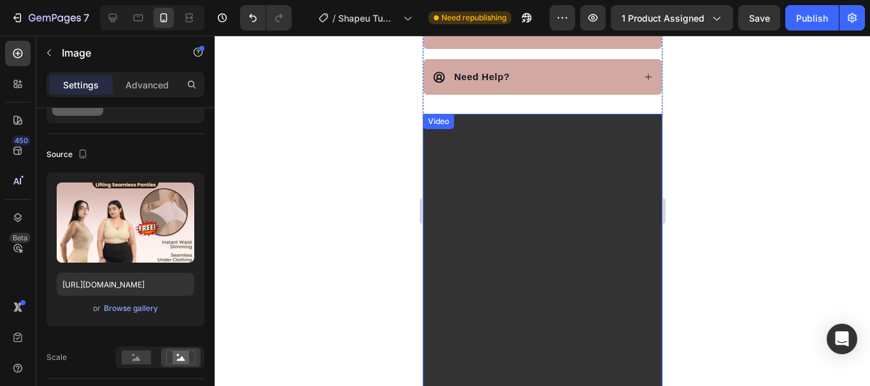
scroll to position [855, 0]
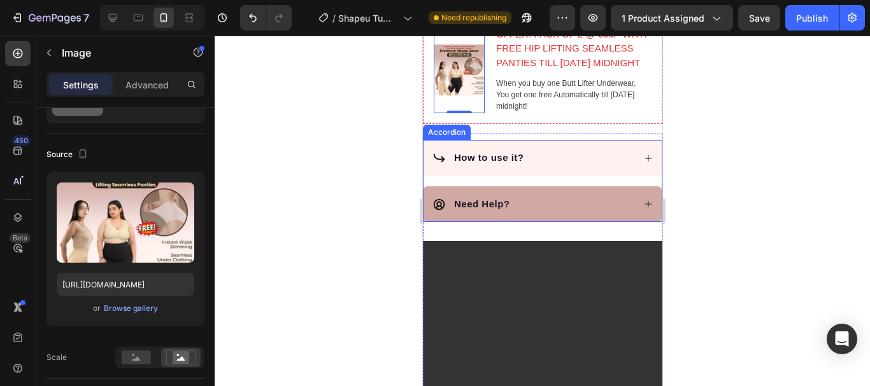
click at [566, 162] on div "How to use it?" at bounding box center [532, 158] width 201 height 18
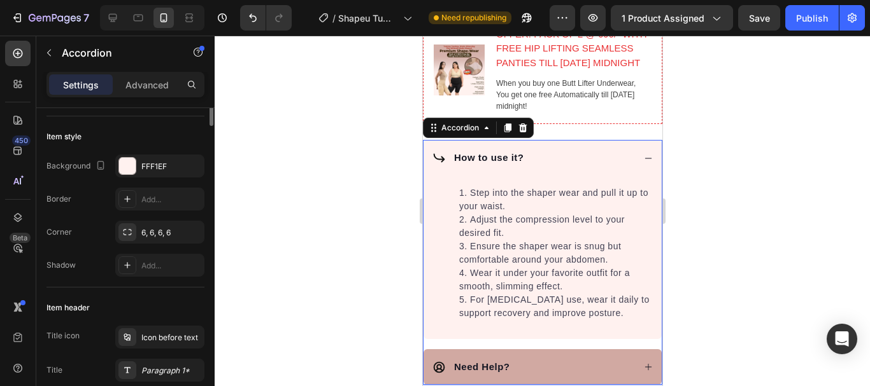
scroll to position [0, 0]
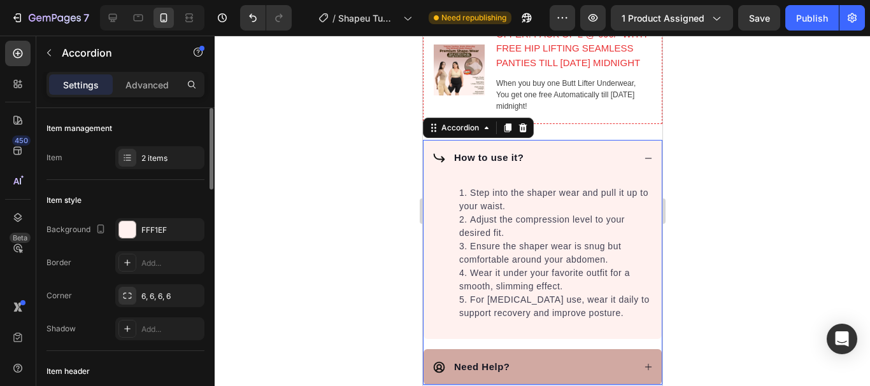
click at [566, 162] on div "How to use it?" at bounding box center [532, 158] width 201 height 18
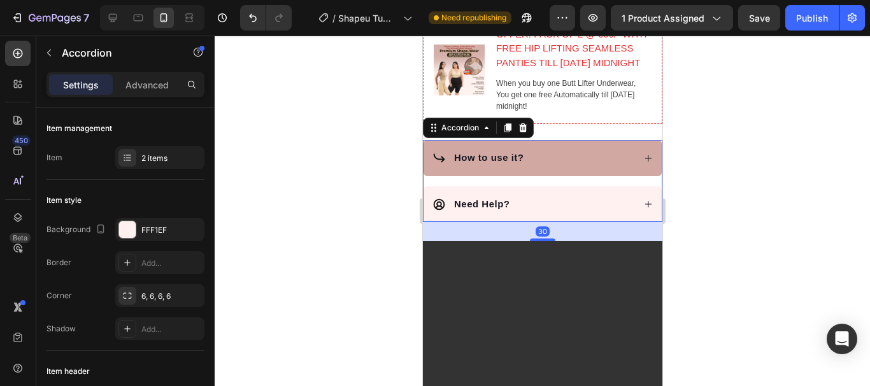
scroll to position [728, 0]
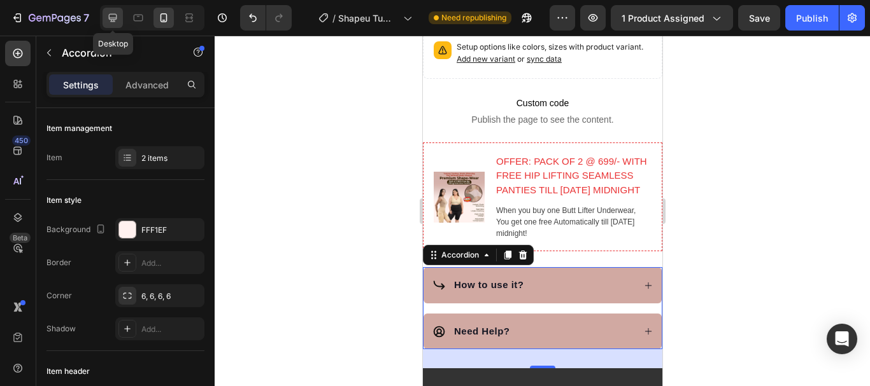
click at [118, 18] on icon at bounding box center [112, 17] width 13 height 13
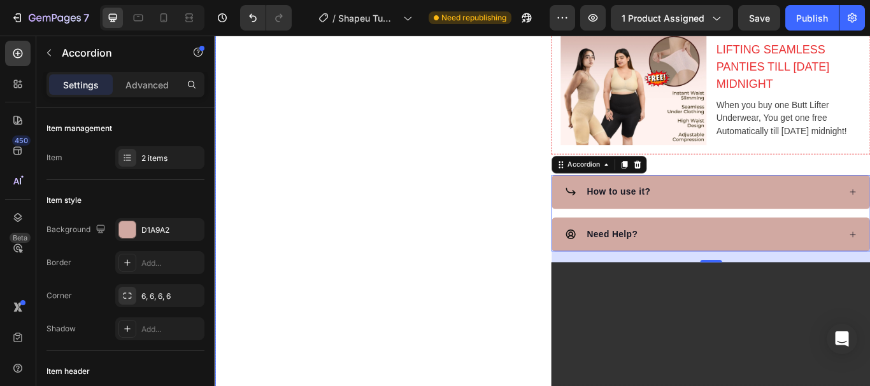
scroll to position [474, 0]
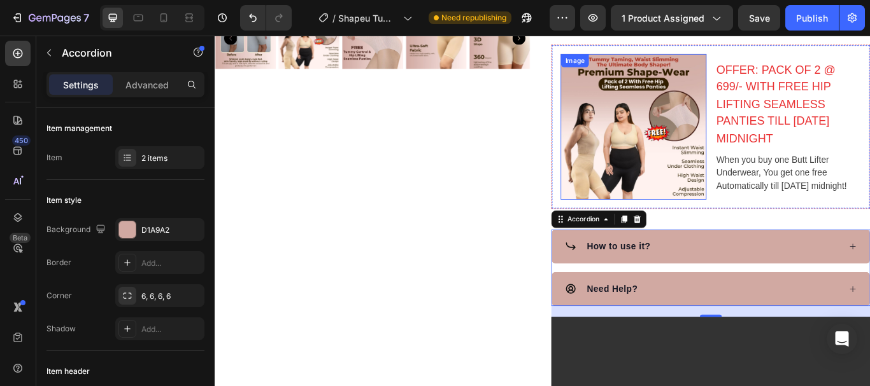
click at [673, 163] on img at bounding box center [703, 142] width 170 height 170
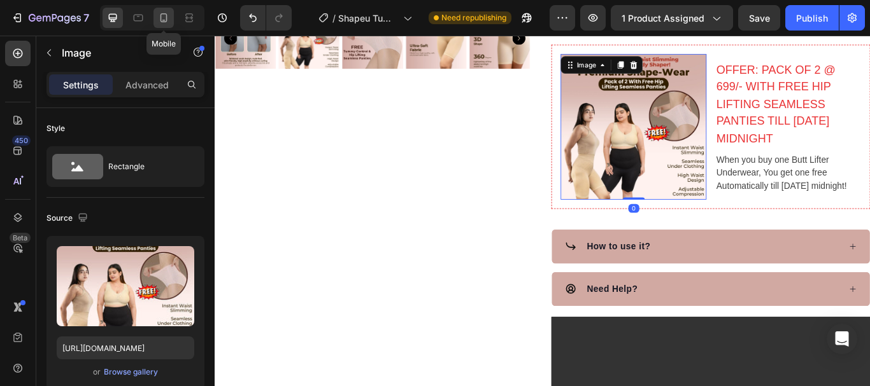
click at [164, 17] on icon at bounding box center [163, 17] width 13 height 13
type input "80"
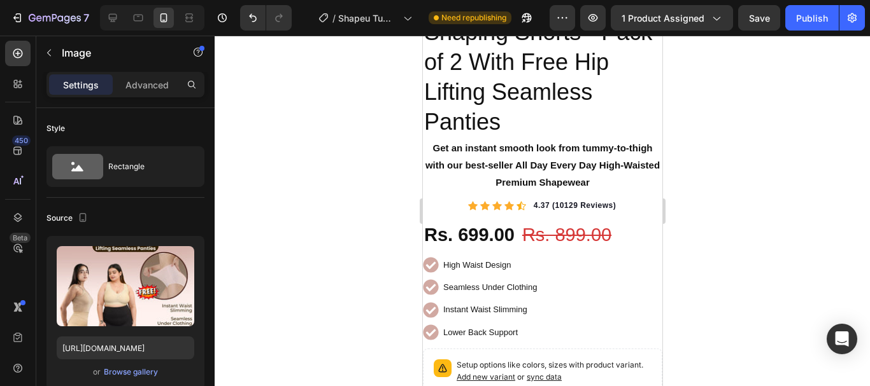
scroll to position [218, 0]
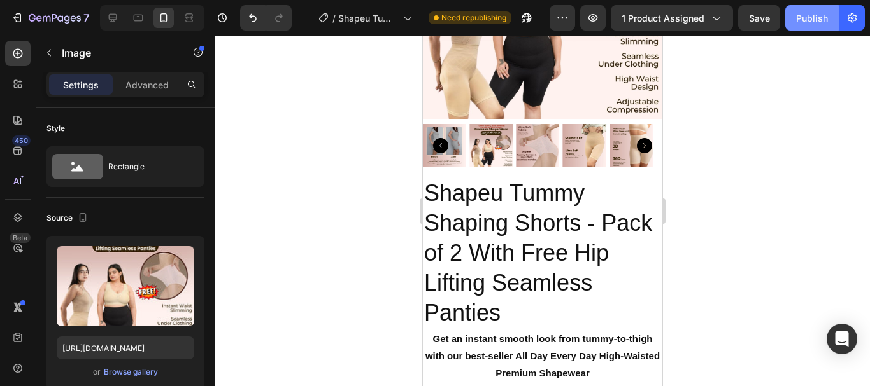
click at [799, 27] on button "Publish" at bounding box center [811, 17] width 53 height 25
